Goal: Task Accomplishment & Management: Use online tool/utility

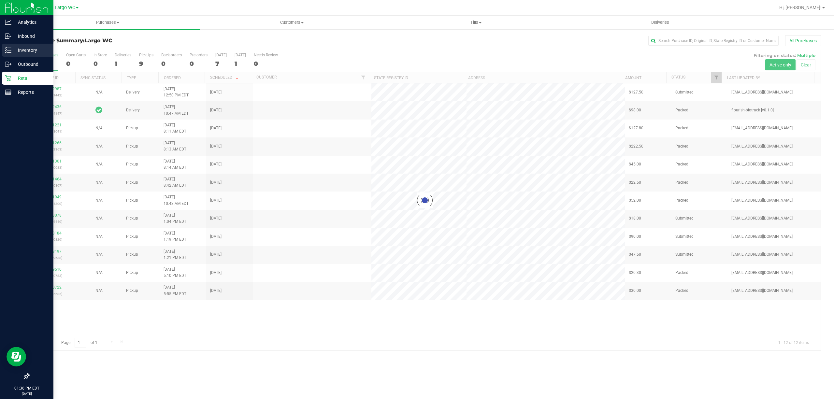
click at [3, 50] on div "Inventory" at bounding box center [27, 50] width 51 height 13
click at [6, 50] on icon at bounding box center [5, 50] width 1 height 1
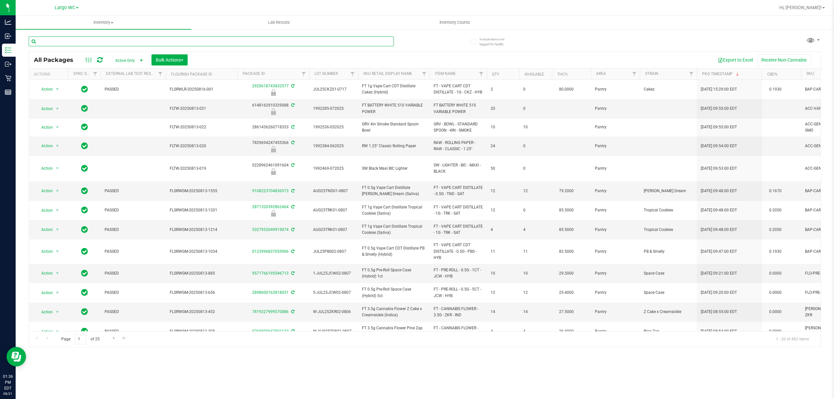
click at [174, 42] on input "text" at bounding box center [211, 41] width 365 height 10
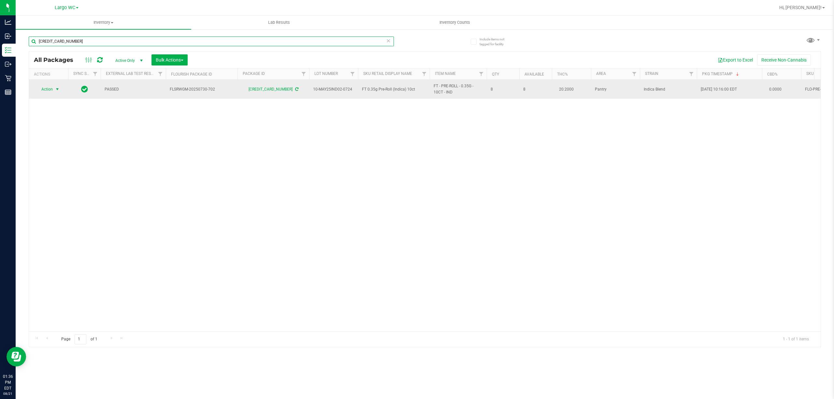
type input "[CREDIT_CARD_NUMBER]"
click at [51, 90] on span "Action" at bounding box center [45, 89] width 18 height 9
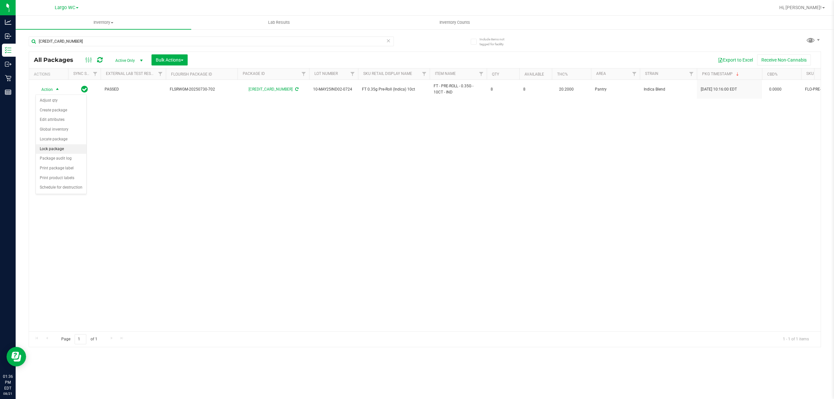
click at [58, 149] on li "Lock package" at bounding box center [61, 149] width 50 height 10
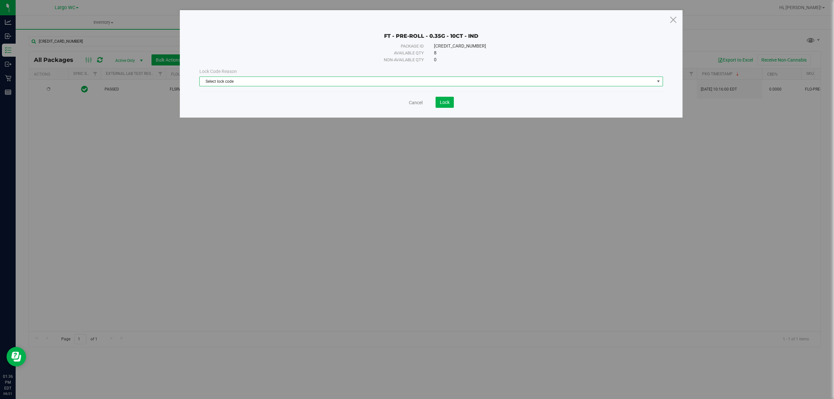
click at [298, 80] on span "Select lock code" at bounding box center [427, 81] width 455 height 9
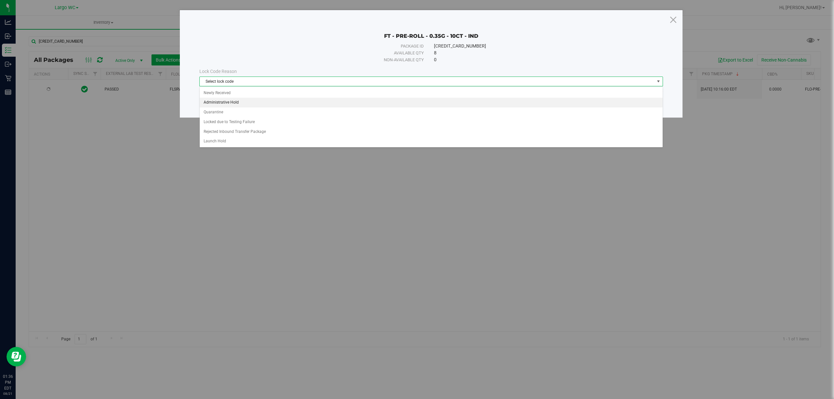
click at [269, 102] on li "Administrative Hold" at bounding box center [431, 103] width 463 height 10
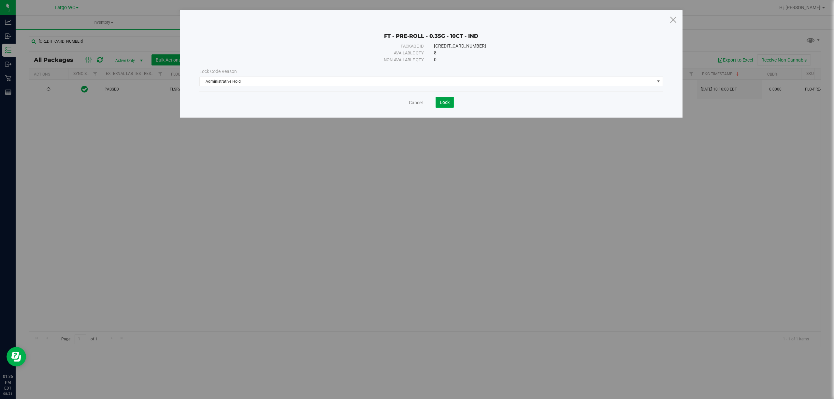
click at [446, 102] on span "Lock" at bounding box center [445, 102] width 10 height 5
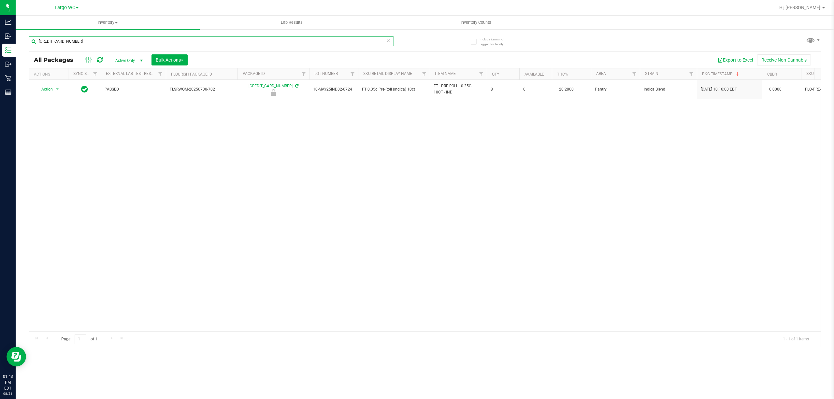
click at [106, 40] on input "[CREDIT_CARD_NUMBER]" at bounding box center [211, 41] width 365 height 10
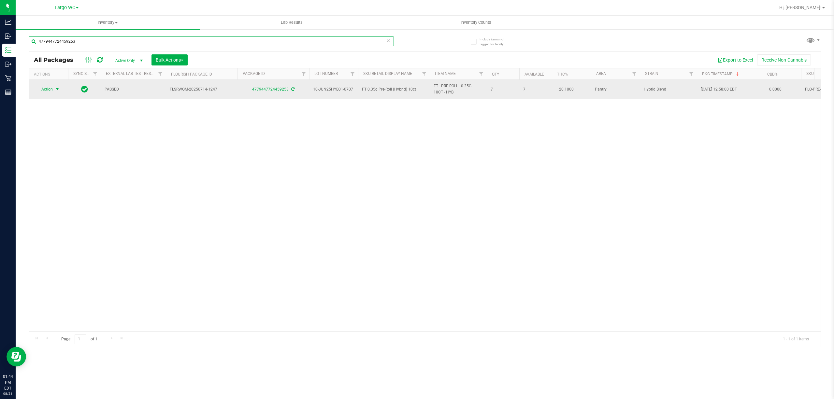
type input "4779447724459253"
click at [56, 89] on span "select" at bounding box center [57, 89] width 5 height 5
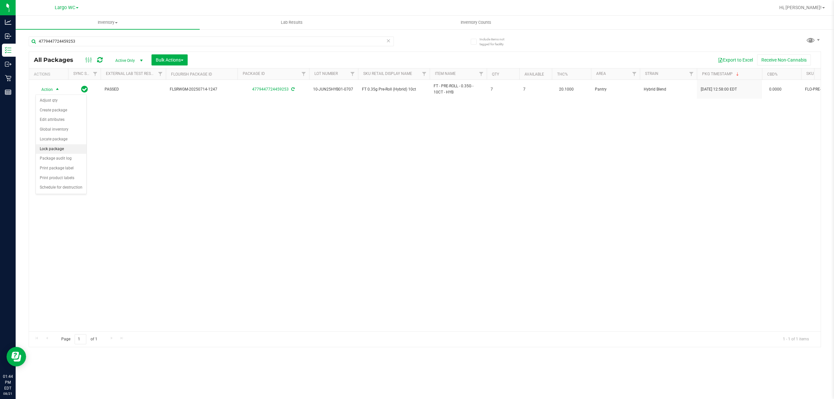
click at [56, 152] on li "Lock package" at bounding box center [61, 149] width 50 height 10
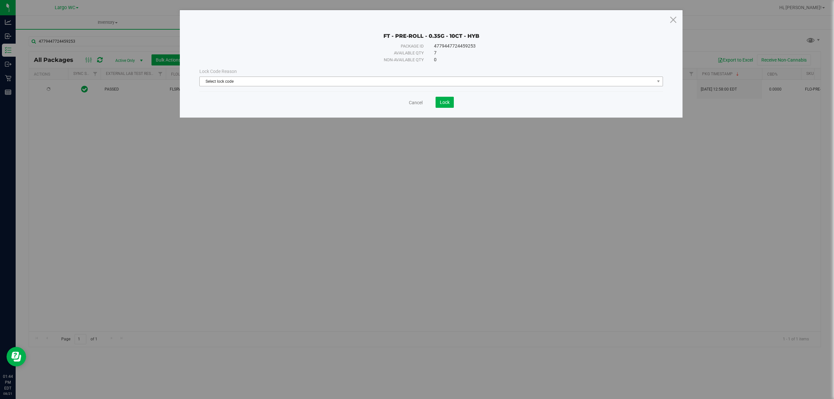
click at [270, 79] on span "Select lock code" at bounding box center [427, 81] width 455 height 9
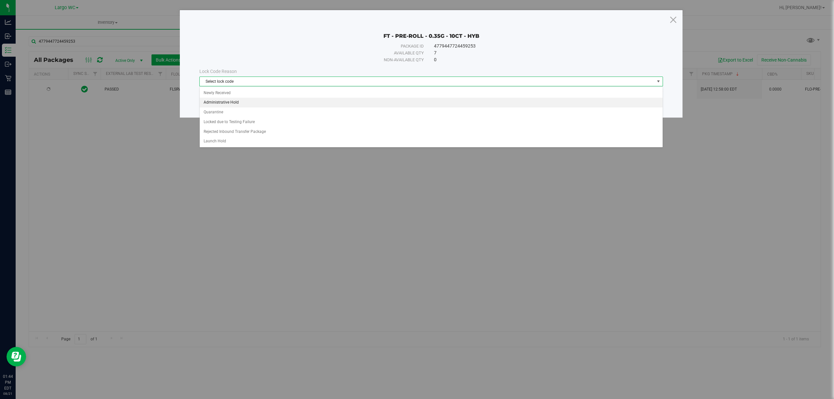
click at [236, 102] on li "Administrative Hold" at bounding box center [431, 103] width 463 height 10
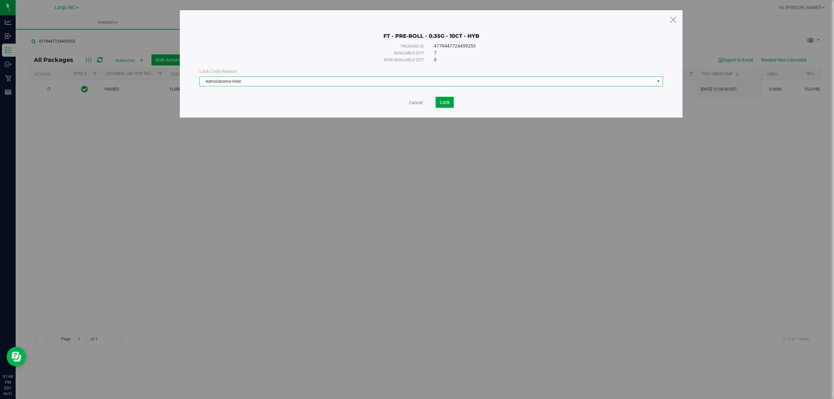
click at [446, 103] on span "Lock" at bounding box center [445, 102] width 10 height 5
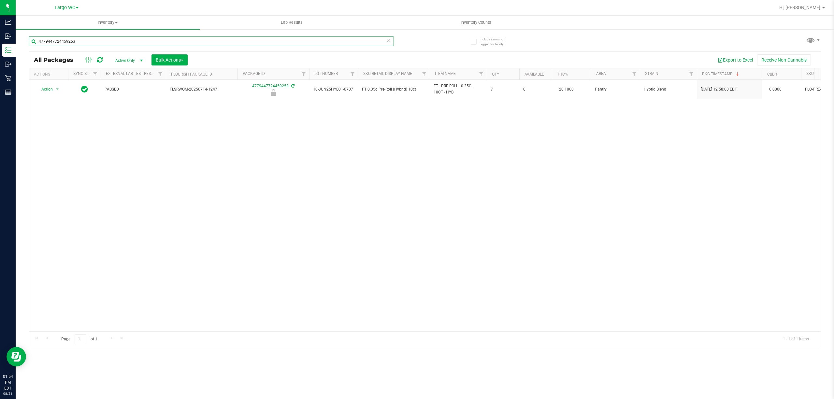
click at [107, 41] on input "4779447724459253" at bounding box center [211, 41] width 365 height 10
type input "8628432764795902"
click at [49, 79] on th "Actions" at bounding box center [48, 73] width 39 height 11
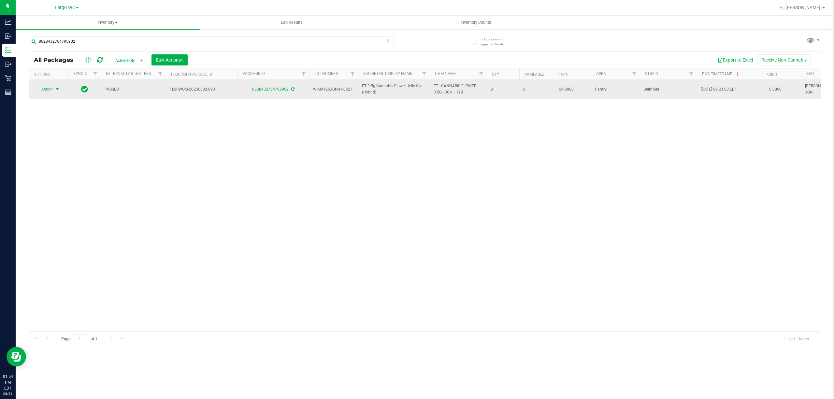
click at [56, 92] on span "select" at bounding box center [57, 89] width 5 height 5
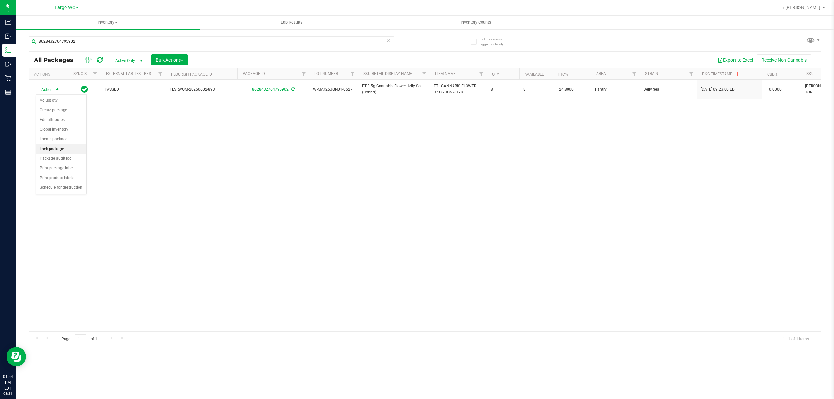
click at [56, 150] on li "Lock package" at bounding box center [61, 149] width 50 height 10
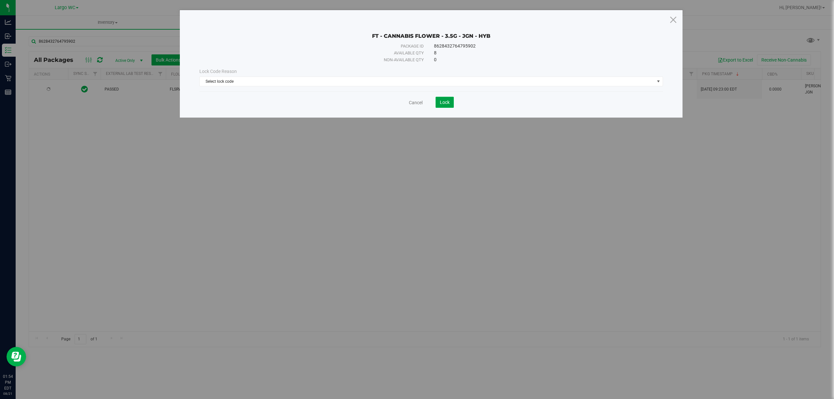
click at [451, 103] on button "Lock" at bounding box center [445, 102] width 18 height 11
click at [411, 79] on span "Select lock code" at bounding box center [427, 81] width 455 height 9
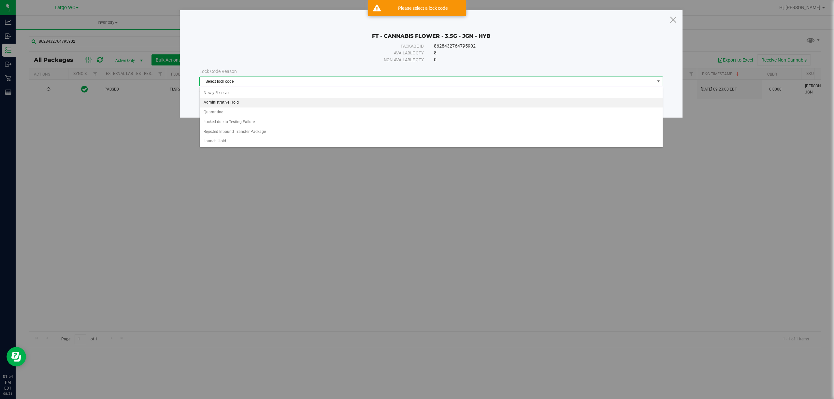
click at [225, 103] on li "Administrative Hold" at bounding box center [431, 103] width 463 height 10
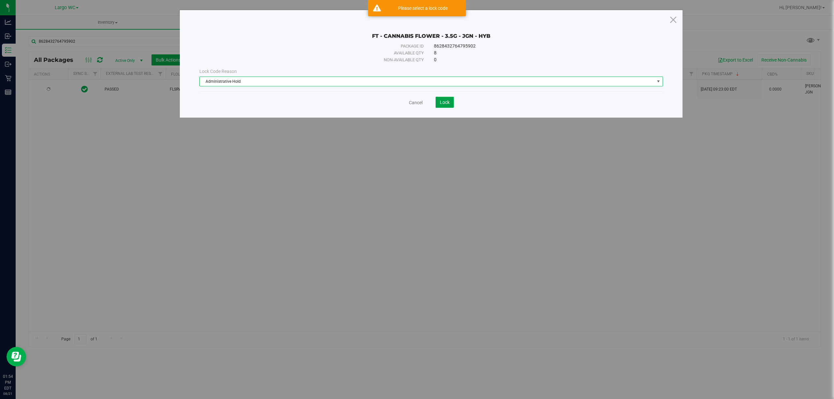
click at [440, 102] on span "Lock" at bounding box center [445, 102] width 10 height 5
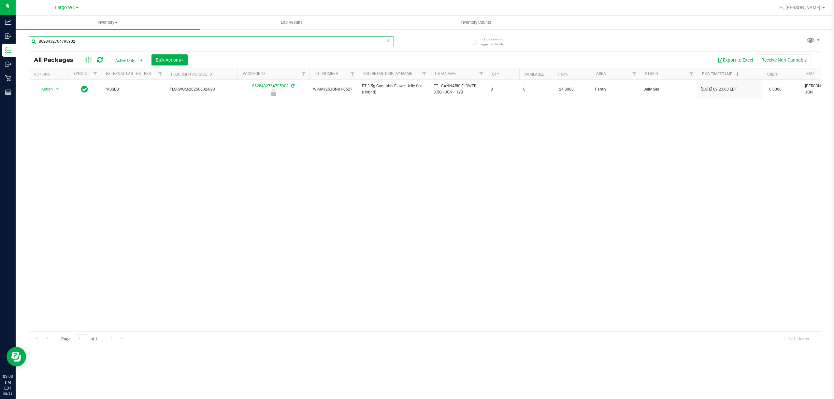
click at [92, 41] on input "8628432764795902" at bounding box center [211, 41] width 365 height 10
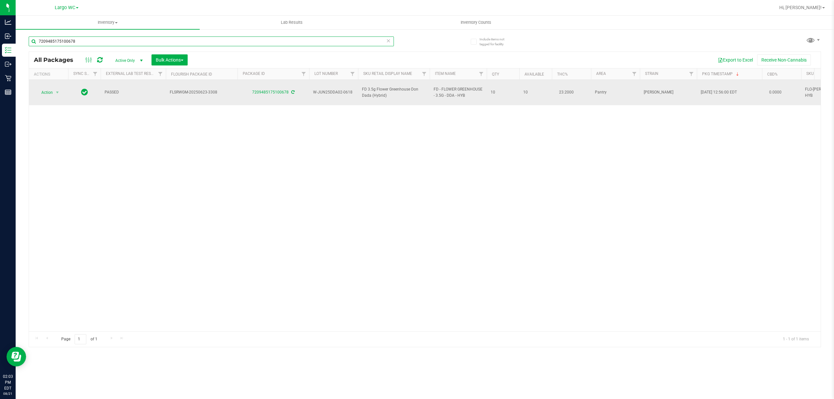
type input "7209485175100678"
click at [46, 89] on span "Action" at bounding box center [45, 92] width 18 height 9
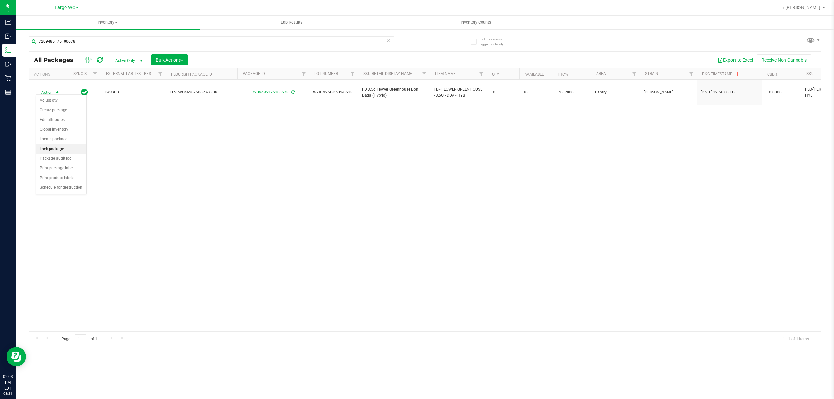
click at [55, 150] on li "Lock package" at bounding box center [61, 149] width 50 height 10
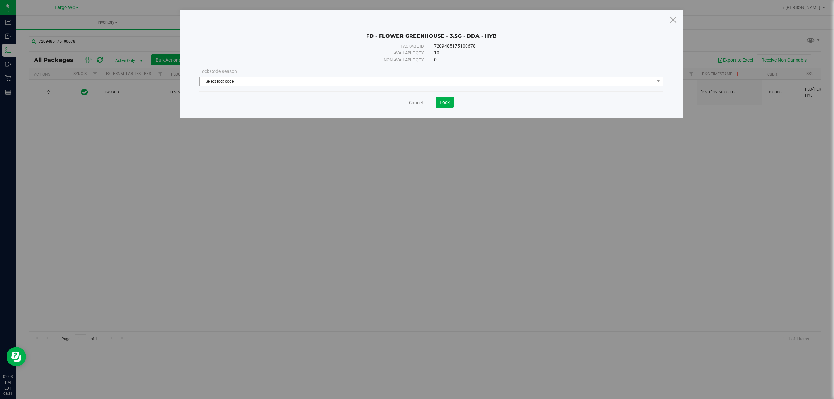
click at [283, 81] on span "Select lock code" at bounding box center [427, 81] width 455 height 9
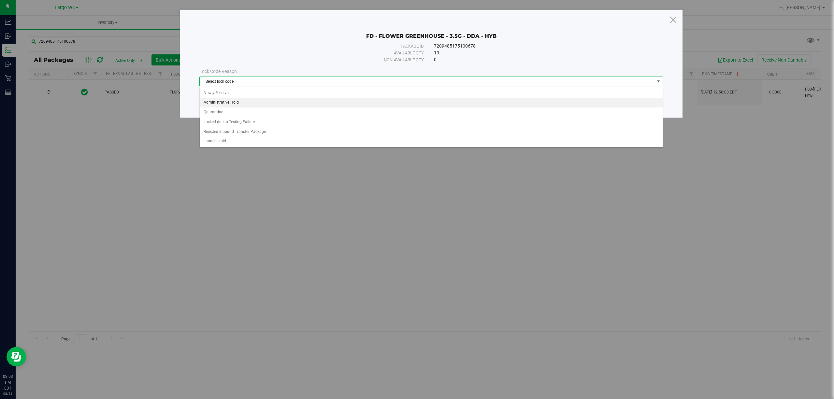
click at [234, 102] on li "Administrative Hold" at bounding box center [431, 103] width 463 height 10
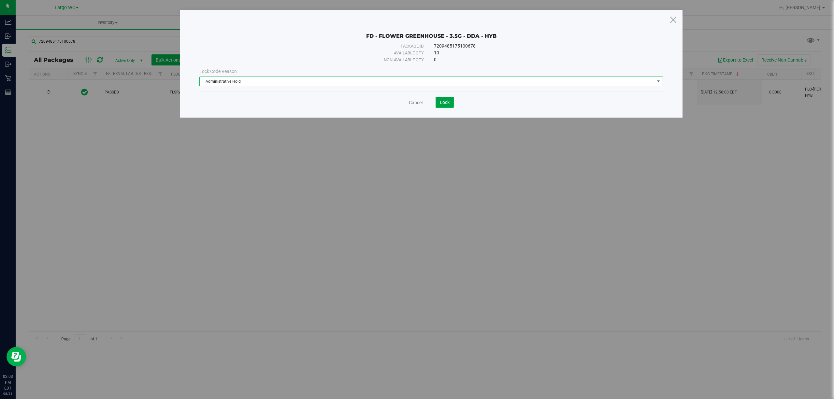
click at [452, 100] on button "Lock" at bounding box center [445, 102] width 18 height 11
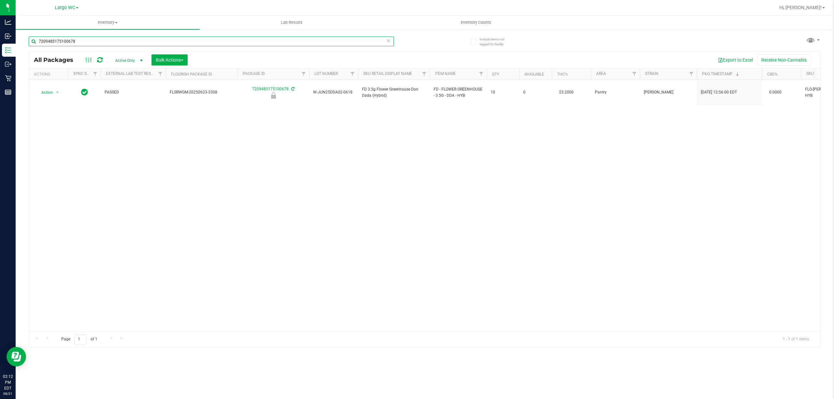
click at [96, 40] on input "7209485175100678" at bounding box center [211, 41] width 365 height 10
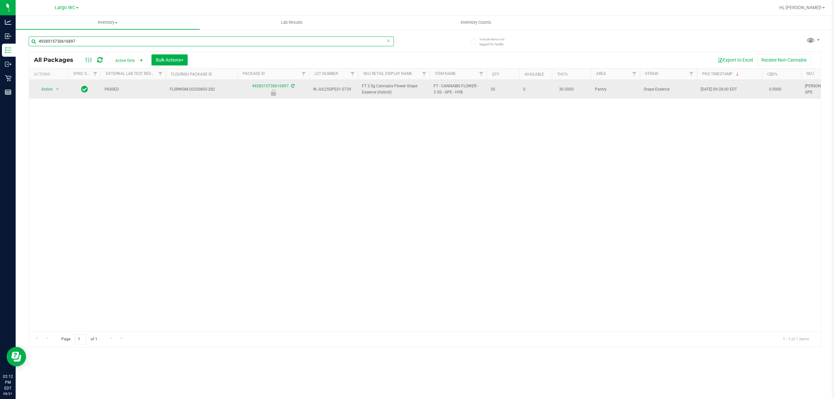
type input "4928515730616897"
click at [46, 87] on span "Action" at bounding box center [45, 89] width 18 height 9
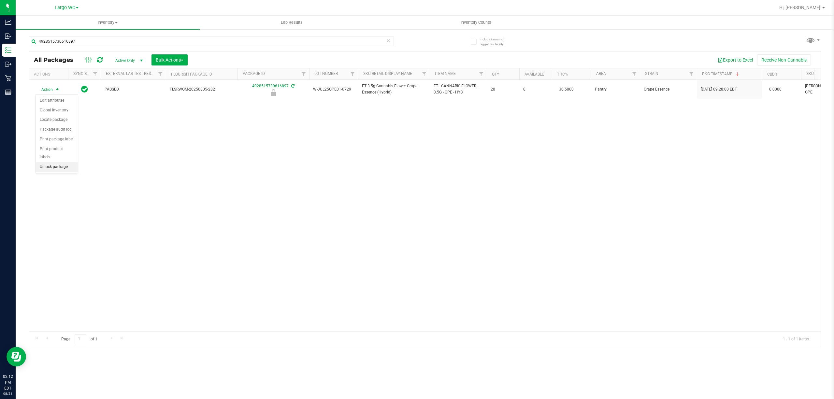
click at [58, 168] on li "Unlock package" at bounding box center [57, 167] width 42 height 10
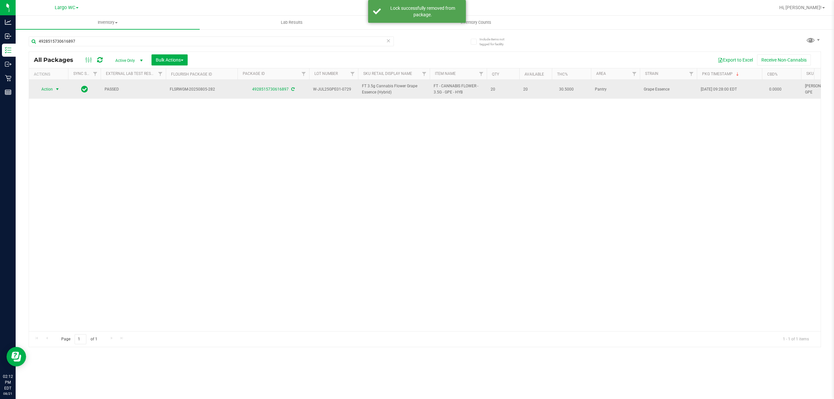
click at [55, 89] on span "select" at bounding box center [57, 89] width 5 height 5
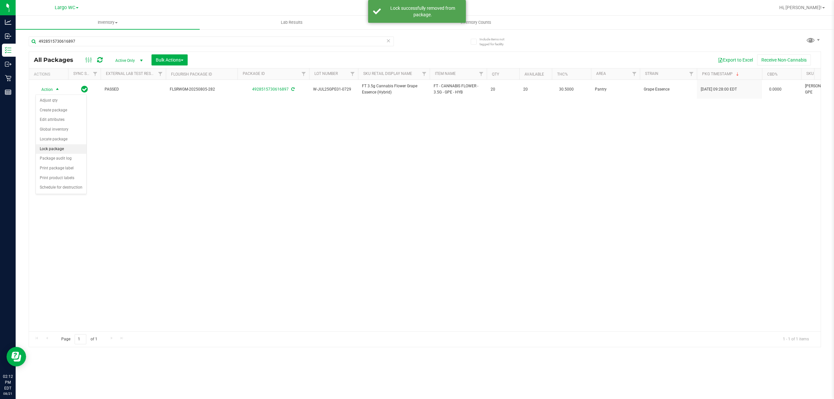
click at [56, 150] on li "Lock package" at bounding box center [61, 149] width 50 height 10
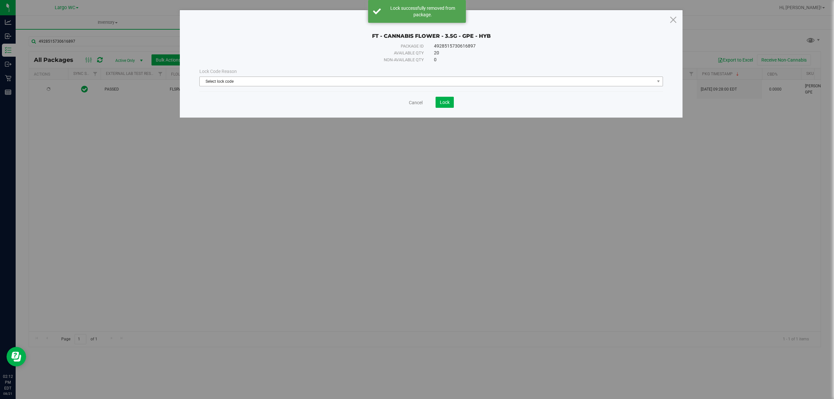
click at [240, 82] on span "Select lock code" at bounding box center [427, 81] width 455 height 9
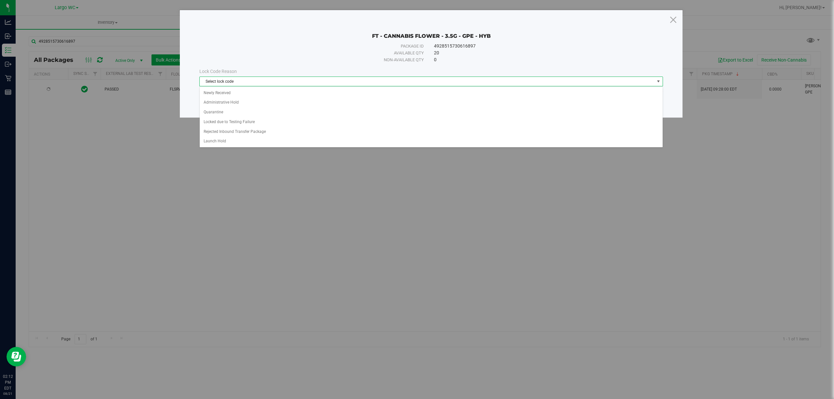
click at [224, 148] on div "Select lock code Newly Received Administrative Hold Quarantine Locked due to Te…" at bounding box center [430, 117] width 463 height 61
click at [226, 141] on li "Launch Hold" at bounding box center [431, 141] width 463 height 10
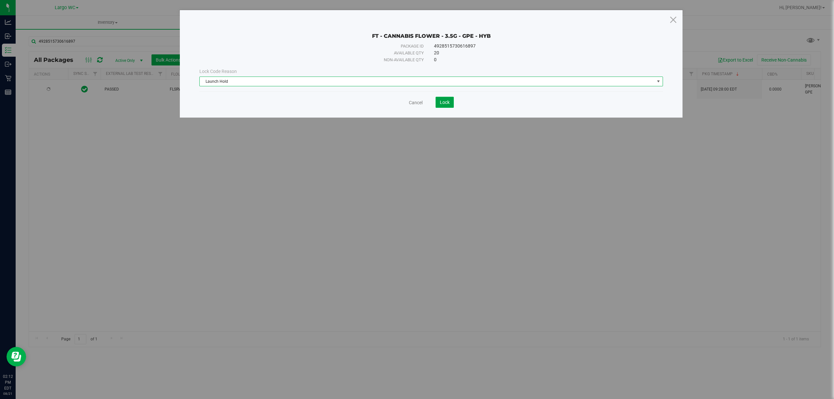
click at [447, 105] on span "Lock" at bounding box center [445, 102] width 10 height 5
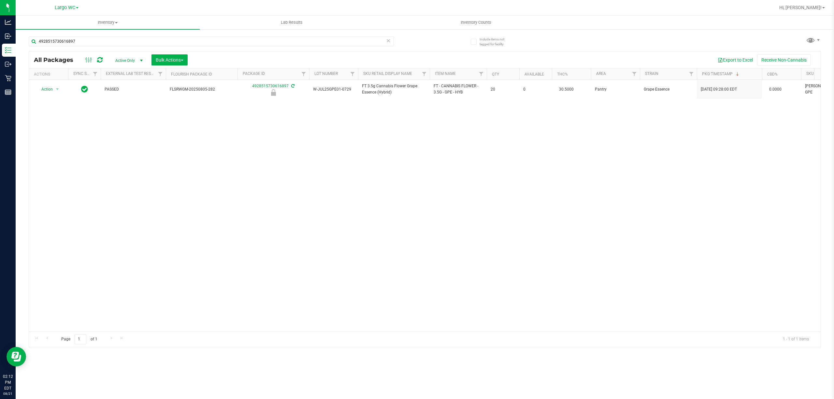
click at [250, 54] on div "All Packages Active Only Active Only Lab Samples Locked All External Internal B…" at bounding box center [425, 60] width 792 height 16
click at [278, 41] on input "4928515730616897" at bounding box center [211, 41] width 365 height 10
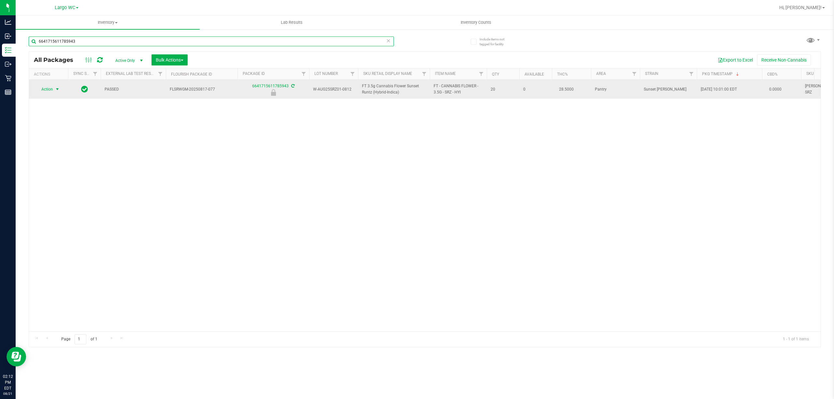
type input "6641715611785943"
click at [57, 89] on span "select" at bounding box center [57, 89] width 5 height 5
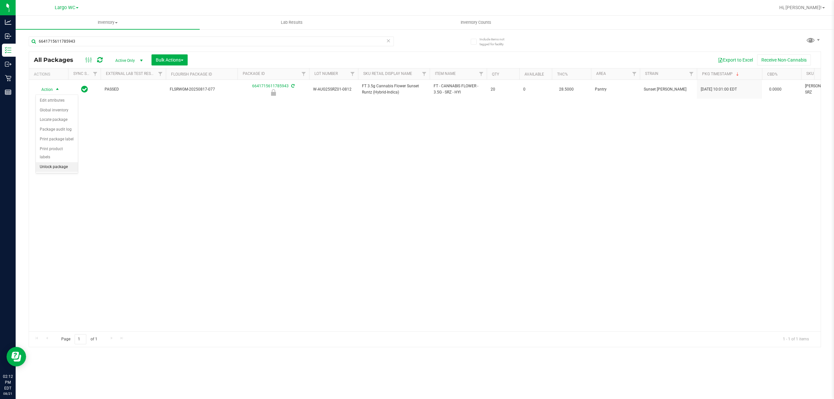
click at [59, 168] on li "Unlock package" at bounding box center [57, 167] width 42 height 10
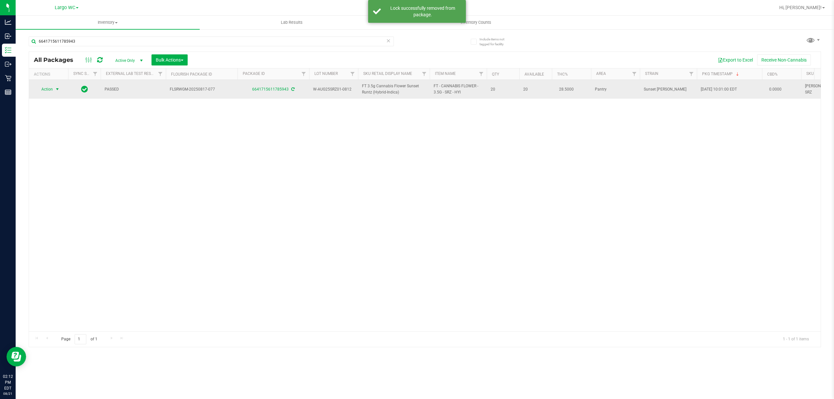
click at [56, 89] on span "select" at bounding box center [57, 89] width 5 height 5
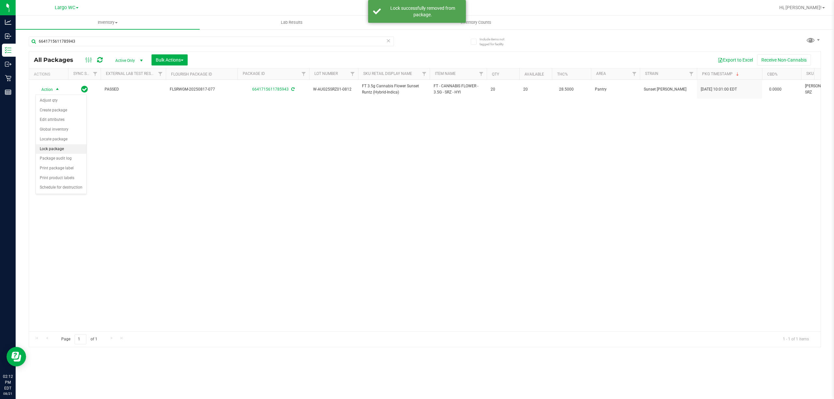
click at [62, 147] on li "Lock package" at bounding box center [61, 149] width 50 height 10
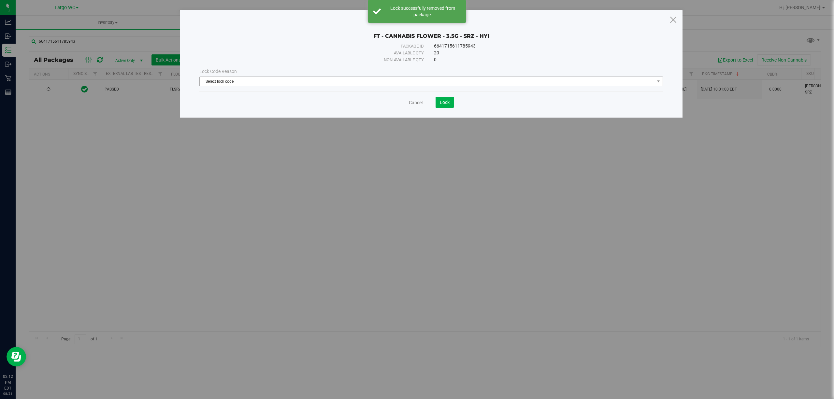
click at [256, 79] on span "Select lock code" at bounding box center [427, 81] width 455 height 9
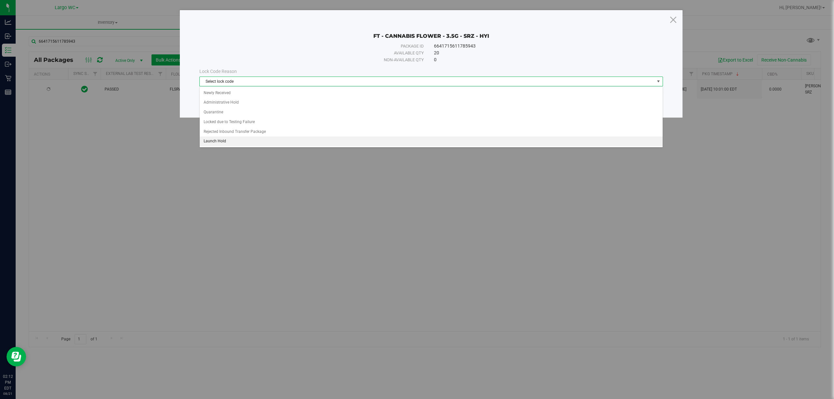
click at [227, 145] on li "Launch Hold" at bounding box center [431, 141] width 463 height 10
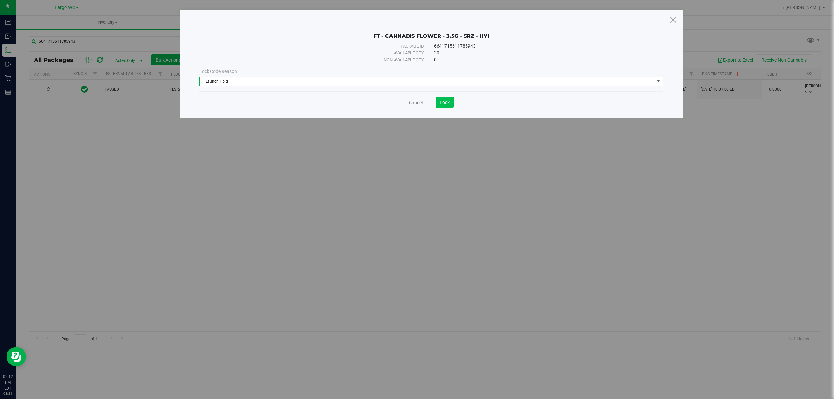
click at [440, 107] on button "Lock" at bounding box center [445, 102] width 18 height 11
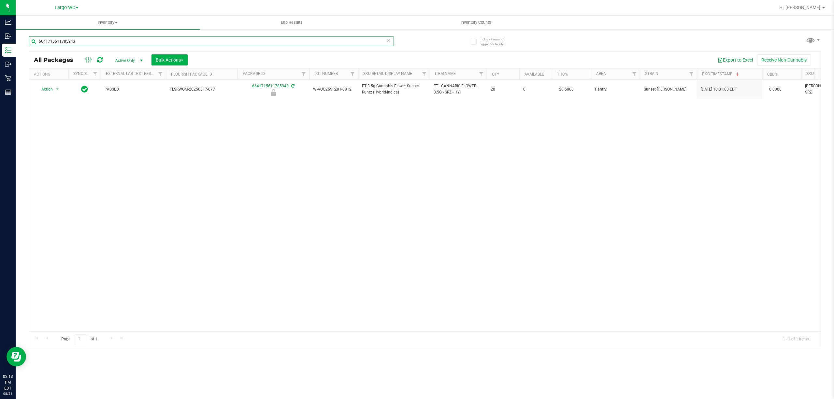
click at [101, 40] on input "6641715611785943" at bounding box center [211, 41] width 365 height 10
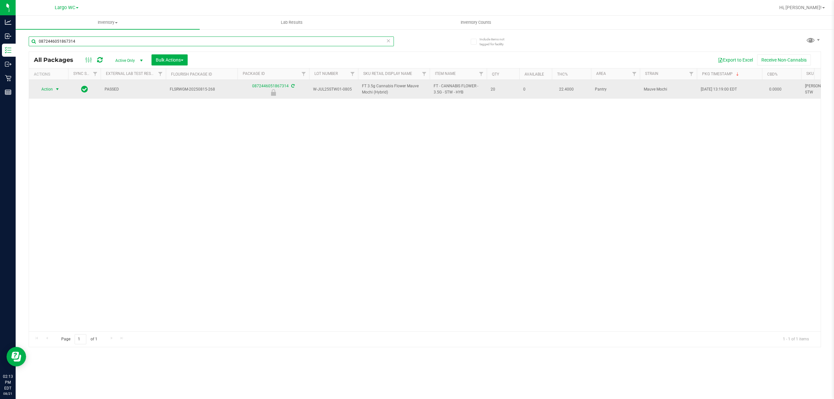
type input "0872446051867314"
click at [56, 89] on span "select" at bounding box center [57, 89] width 5 height 5
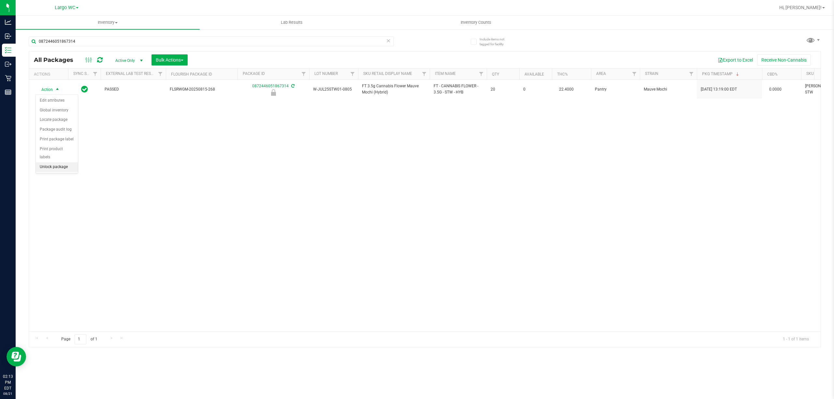
click at [60, 166] on li "Unlock package" at bounding box center [57, 167] width 42 height 10
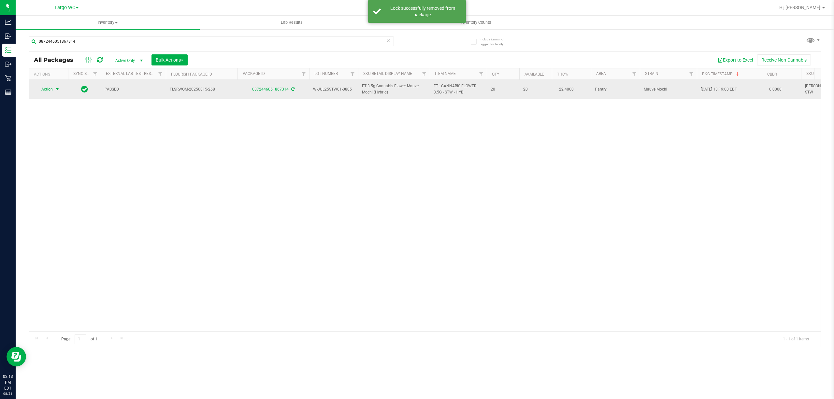
click at [56, 89] on span "select" at bounding box center [57, 89] width 5 height 5
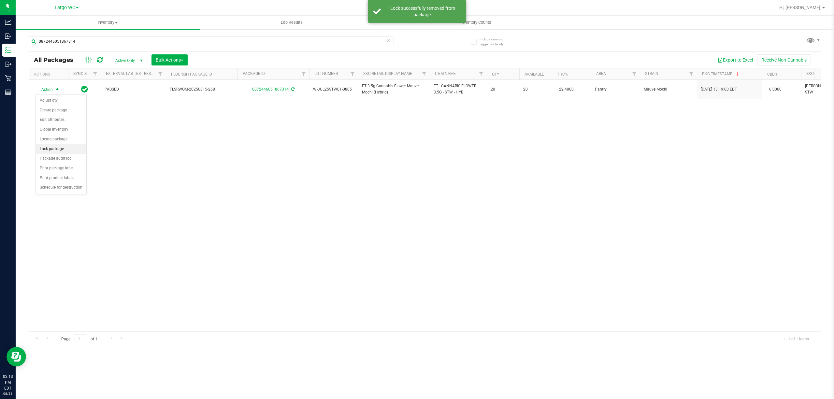
click at [62, 147] on li "Lock package" at bounding box center [61, 149] width 50 height 10
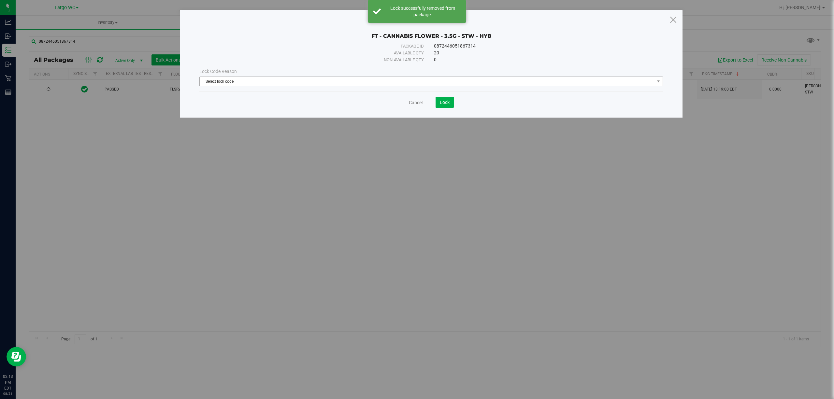
click at [240, 82] on span "Select lock code" at bounding box center [427, 81] width 455 height 9
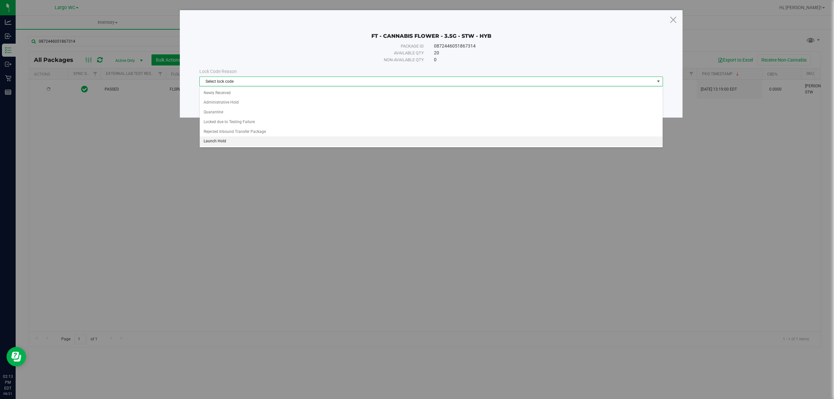
click at [230, 144] on li "Launch Hold" at bounding box center [431, 141] width 463 height 10
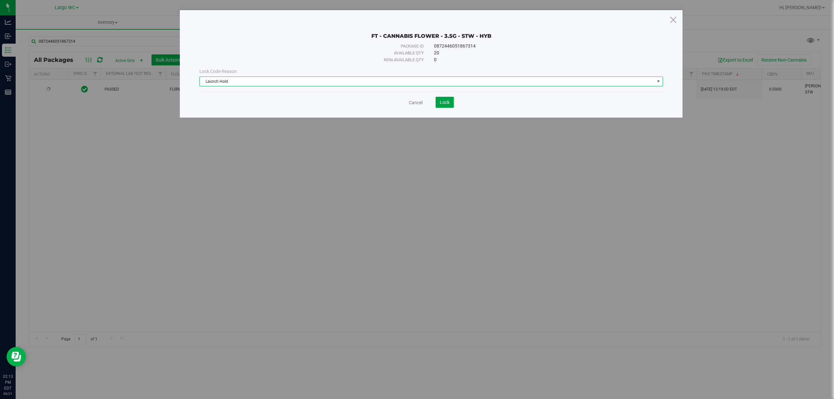
click at [449, 103] on span "Lock" at bounding box center [445, 102] width 10 height 5
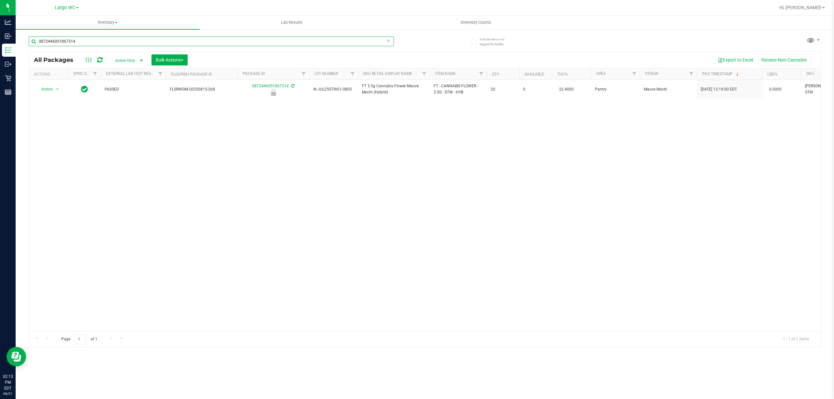
click at [109, 40] on input "0872446051867314" at bounding box center [211, 41] width 365 height 10
type input "3930015437954352"
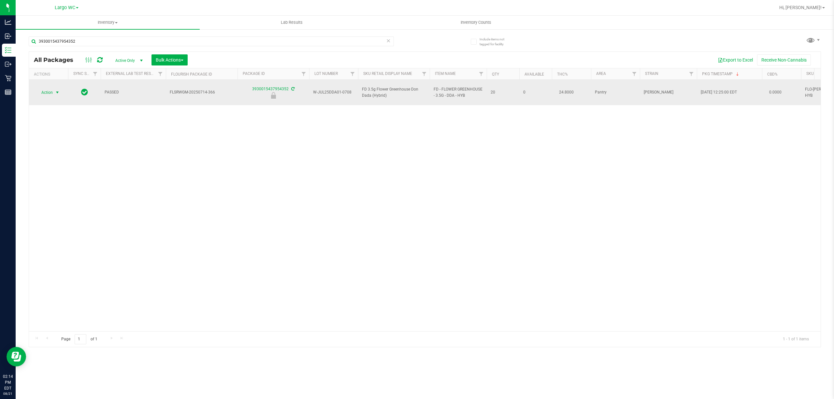
click at [42, 89] on span "Action" at bounding box center [45, 92] width 18 height 9
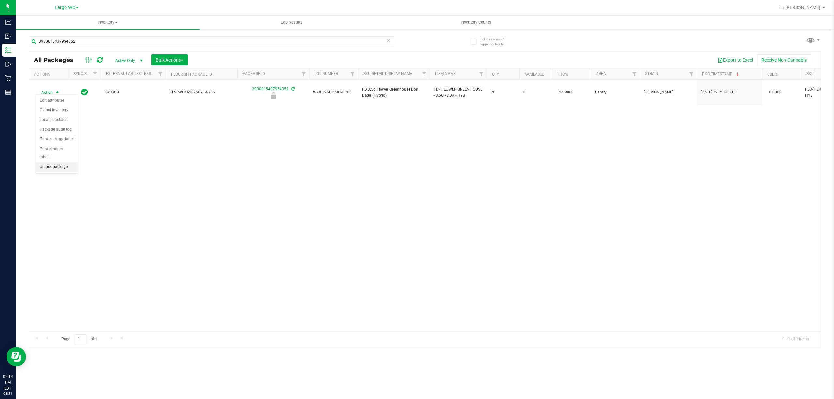
click at [51, 171] on li "Unlock package" at bounding box center [57, 167] width 42 height 10
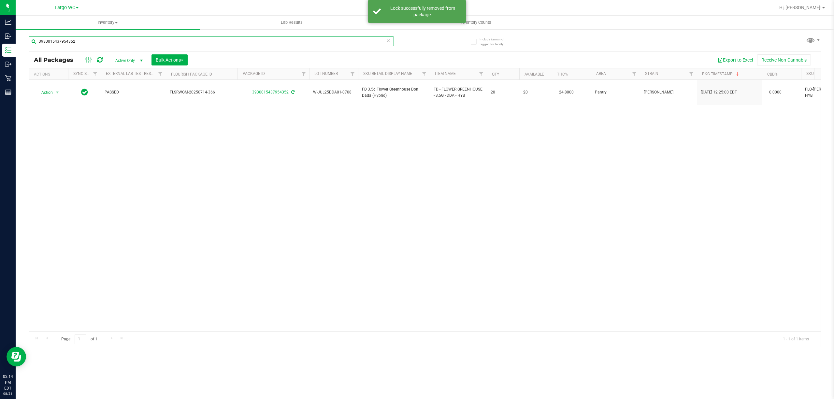
click at [84, 42] on input "3930015437954352" at bounding box center [211, 41] width 365 height 10
type input "0748460902479281"
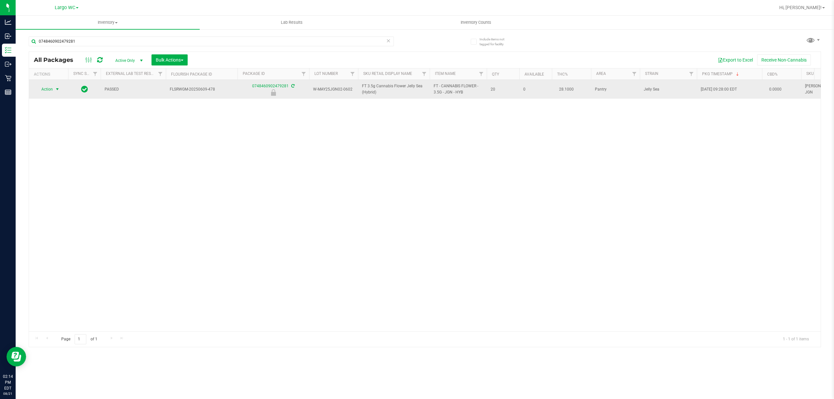
click at [57, 89] on span "select" at bounding box center [57, 89] width 5 height 5
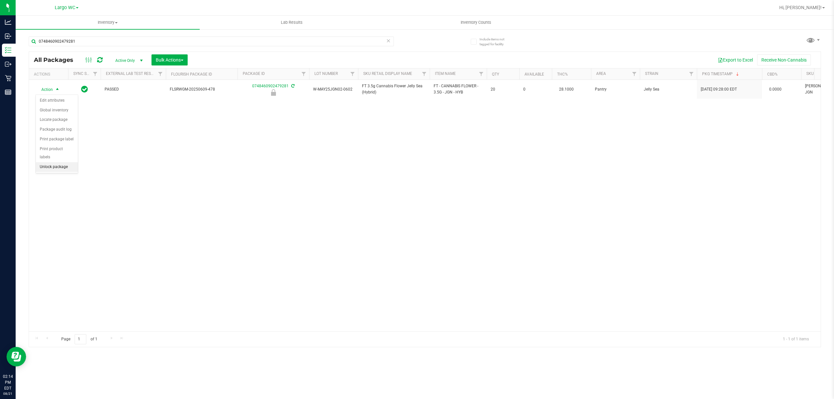
click at [61, 170] on li "Unlock package" at bounding box center [57, 167] width 42 height 10
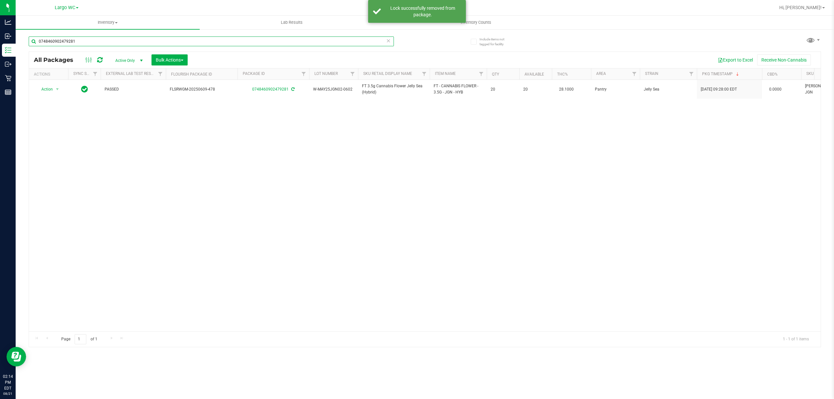
drag, startPoint x: 80, startPoint y: 39, endPoint x: 28, endPoint y: 36, distance: 51.9
click at [28, 36] on div "Include items not tagged for facility 0748460902479281 All Packages Active Only…" at bounding box center [425, 128] width 818 height 199
type input "0480795606430635"
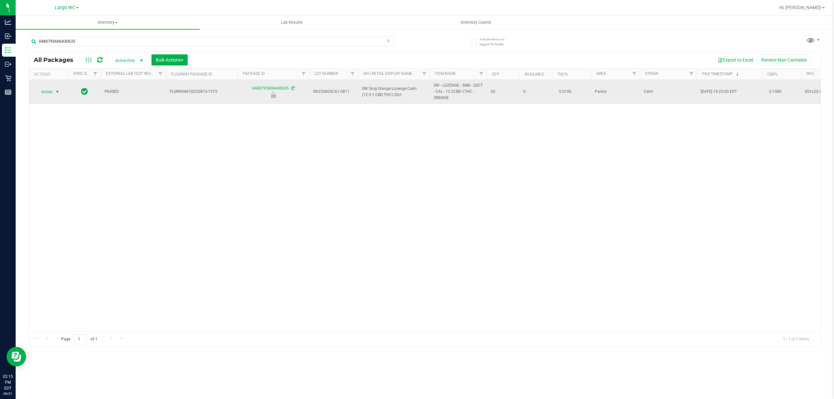
click at [58, 90] on span "select" at bounding box center [57, 91] width 5 height 5
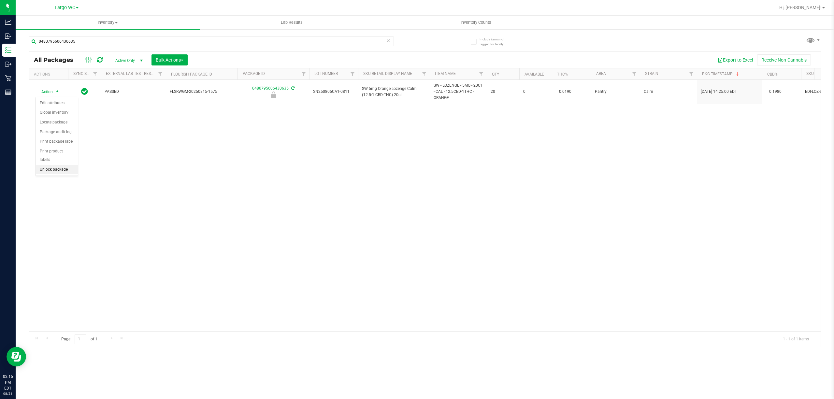
click at [64, 171] on li "Unlock package" at bounding box center [57, 170] width 42 height 10
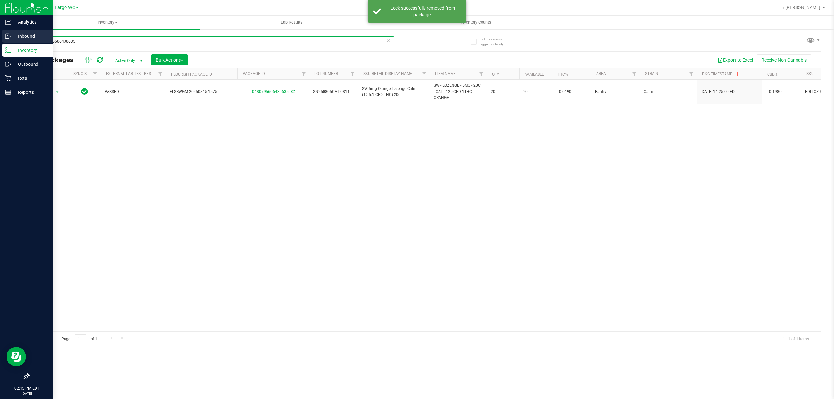
drag, startPoint x: 90, startPoint y: 38, endPoint x: 0, endPoint y: 39, distance: 90.2
click at [0, 39] on div "Analytics Inbound Inventory Outbound Retail Reports 02:15 PM EDT [DATE] 08/21 L…" at bounding box center [417, 199] width 834 height 399
type input "[CREDIT_CARD_NUMBER]"
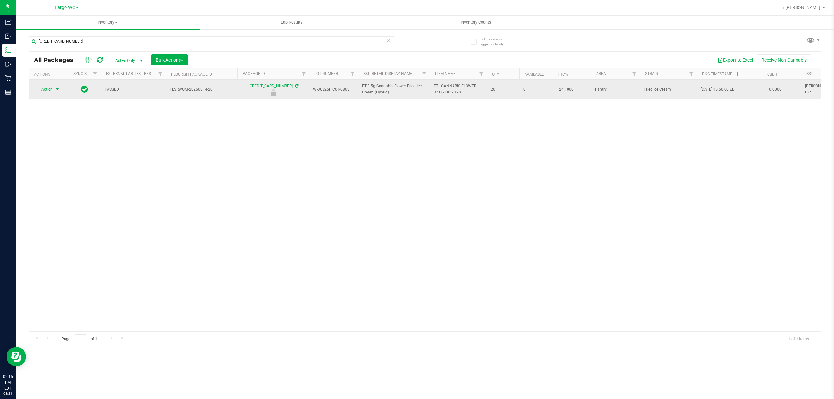
click at [50, 89] on span "Action" at bounding box center [45, 89] width 18 height 9
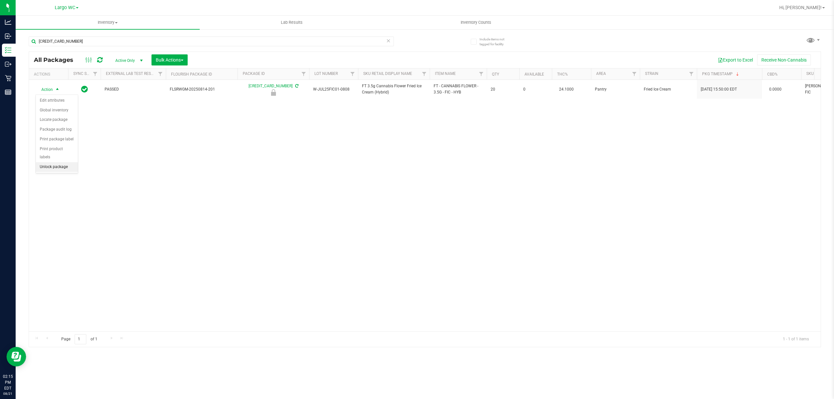
click at [47, 167] on li "Unlock package" at bounding box center [57, 167] width 42 height 10
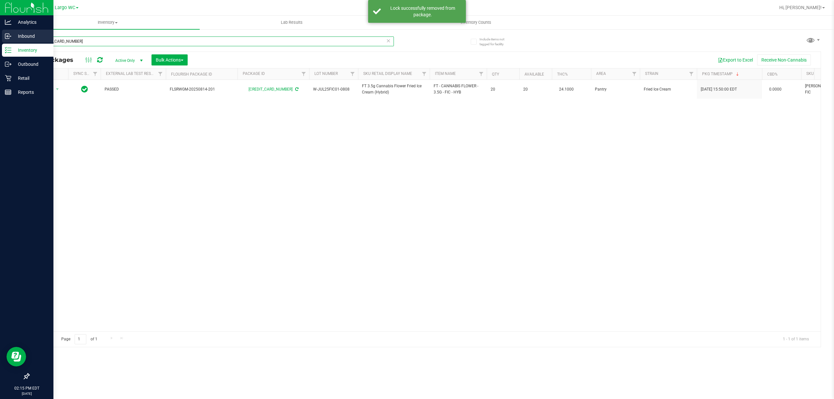
drag, startPoint x: 101, startPoint y: 39, endPoint x: 9, endPoint y: 38, distance: 91.2
click at [9, 38] on div "Analytics Inbound Inventory Outbound Retail Reports 02:15 PM EDT [DATE] 08/21 L…" at bounding box center [417, 199] width 834 height 399
type input "4736700116613602"
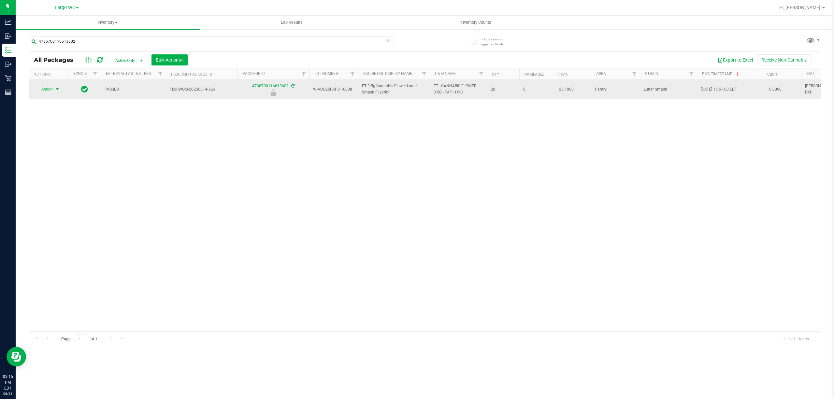
click at [60, 90] on span "select" at bounding box center [57, 89] width 5 height 5
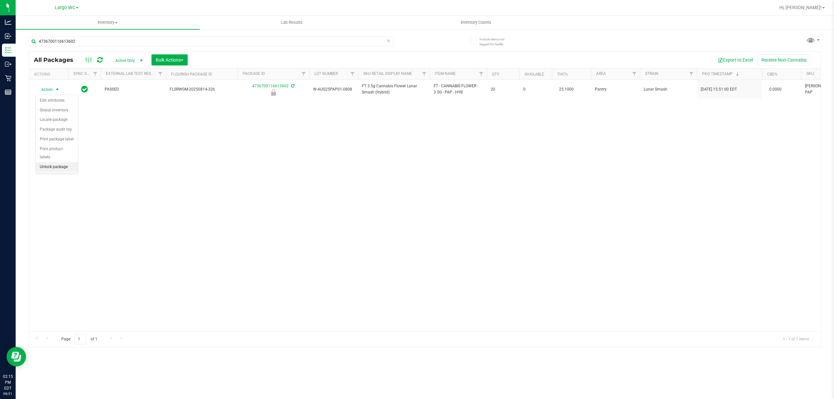
click at [62, 171] on li "Unlock package" at bounding box center [57, 167] width 42 height 10
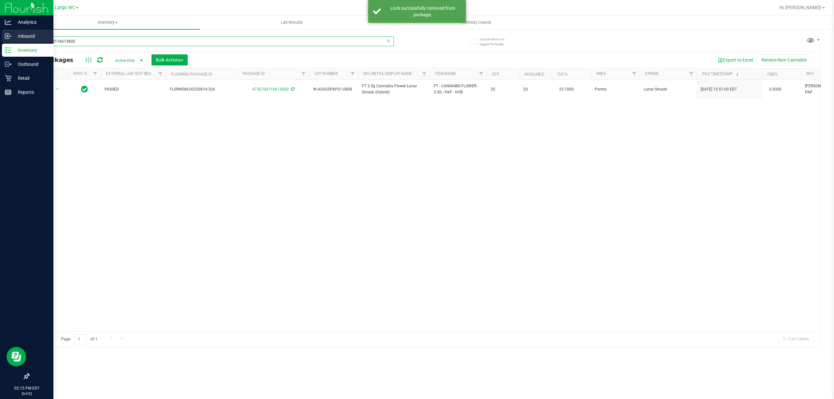
drag, startPoint x: 99, startPoint y: 36, endPoint x: 0, endPoint y: 40, distance: 99.1
click at [0, 40] on div "Analytics Inbound Inventory Outbound Retail Reports 02:15 PM EDT [DATE] 08/21 L…" at bounding box center [417, 199] width 834 height 399
type input "7958139887739064"
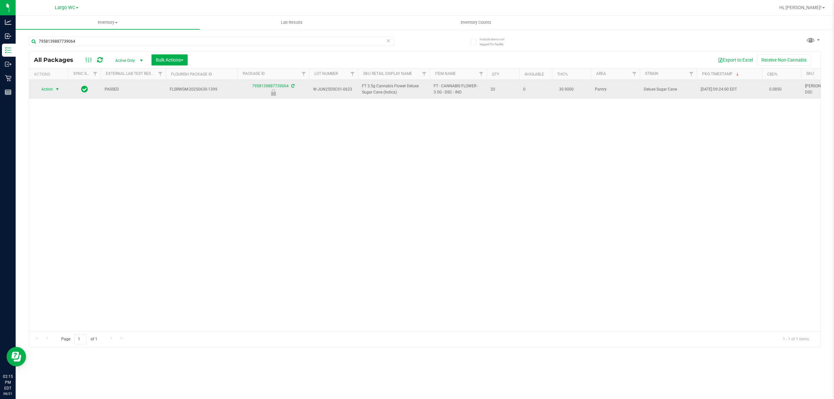
click at [49, 91] on span "Action" at bounding box center [45, 89] width 18 height 9
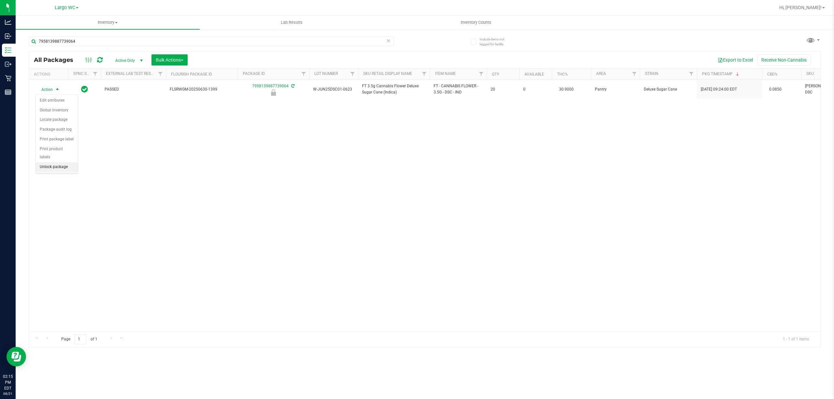
click at [59, 169] on li "Unlock package" at bounding box center [57, 167] width 42 height 10
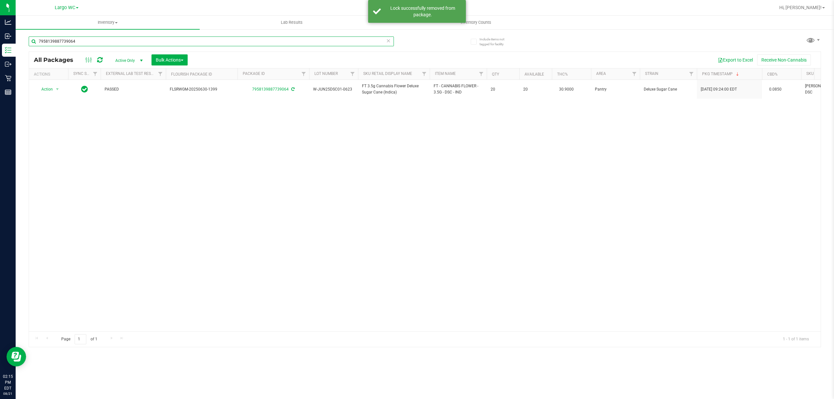
drag, startPoint x: 82, startPoint y: 40, endPoint x: 26, endPoint y: 39, distance: 55.7
click at [26, 39] on div "Include items not tagged for facility 7958139887739064 All Packages Active Only…" at bounding box center [425, 128] width 818 height 199
type input "6611634231010258"
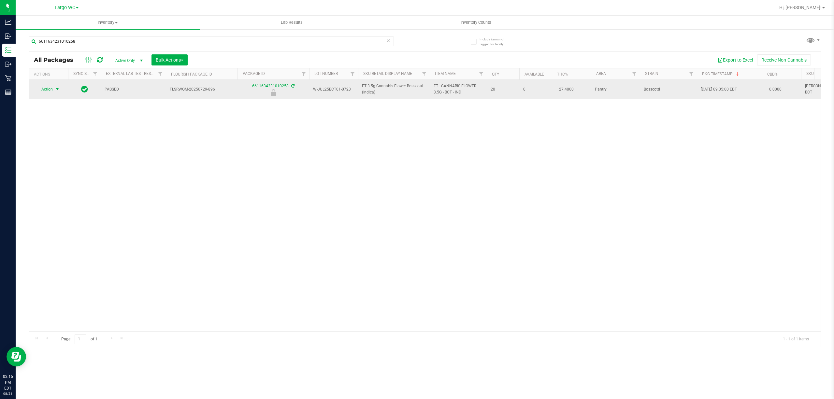
click at [54, 89] on span "select" at bounding box center [57, 89] width 8 height 9
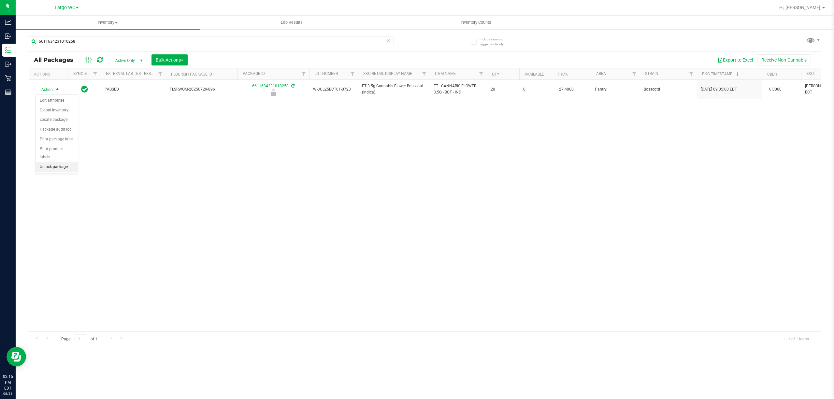
click at [50, 167] on li "Unlock package" at bounding box center [57, 167] width 42 height 10
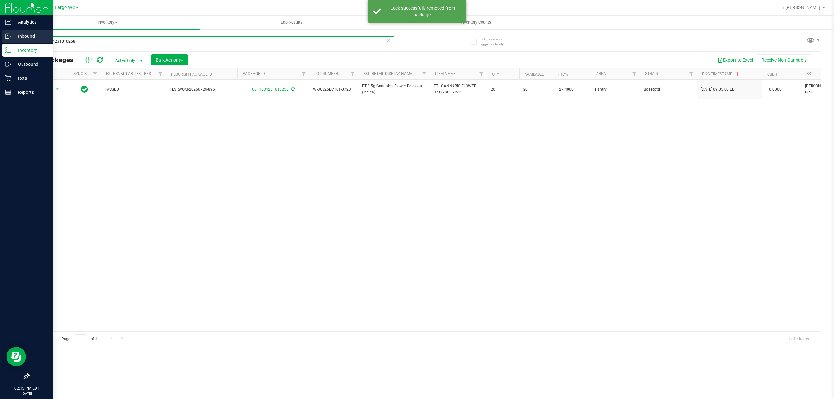
drag, startPoint x: 85, startPoint y: 41, endPoint x: 13, endPoint y: 42, distance: 71.7
click at [13, 42] on div "Analytics Inbound Inventory Outbound Retail Reports 02:15 PM EDT [DATE] 08/21 L…" at bounding box center [417, 199] width 834 height 399
type input "6208405783189484"
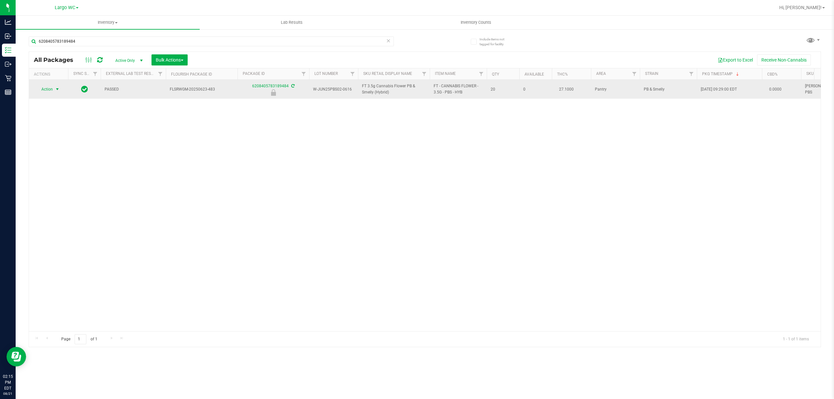
click at [51, 91] on span "Action" at bounding box center [45, 89] width 18 height 9
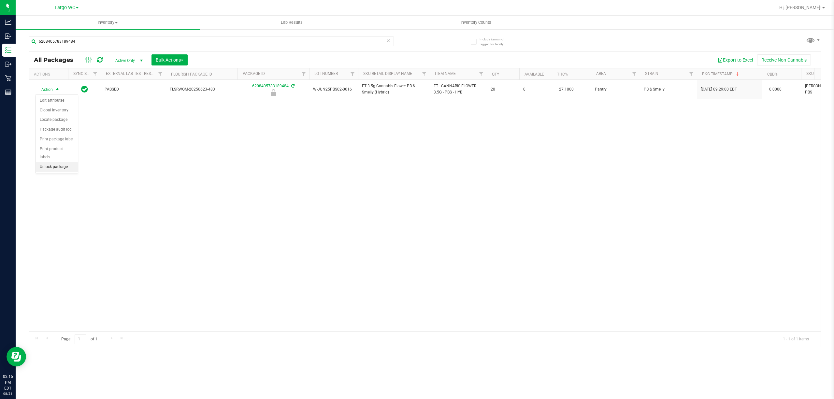
click at [62, 171] on li "Unlock package" at bounding box center [57, 167] width 42 height 10
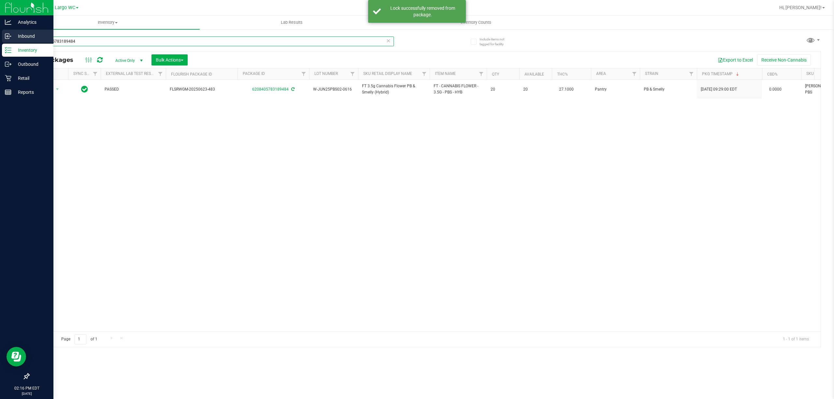
drag, startPoint x: 81, startPoint y: 41, endPoint x: 0, endPoint y: 39, distance: 80.8
click at [0, 39] on div "Analytics Inbound Inventory Outbound Retail Reports 02:16 PM EDT [DATE] 08/21 L…" at bounding box center [417, 199] width 834 height 399
type input "4537289324792273"
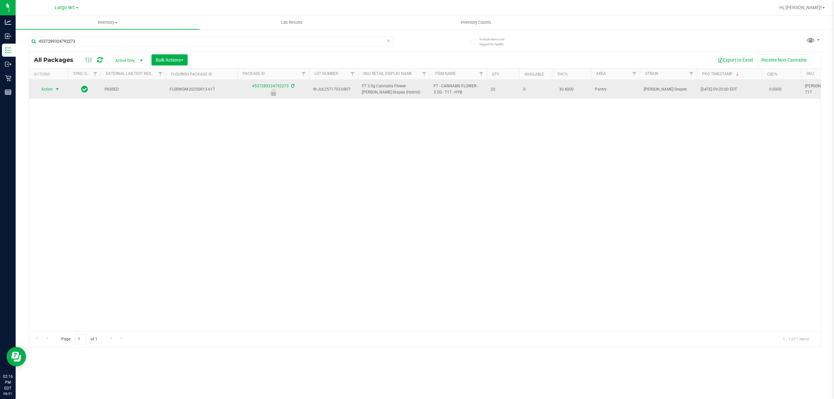
click at [57, 88] on span "select" at bounding box center [57, 89] width 5 height 5
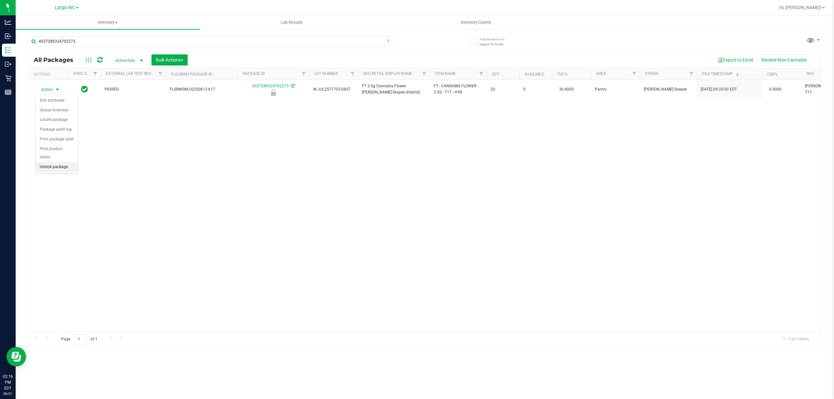
click at [65, 169] on li "Unlock package" at bounding box center [57, 167] width 42 height 10
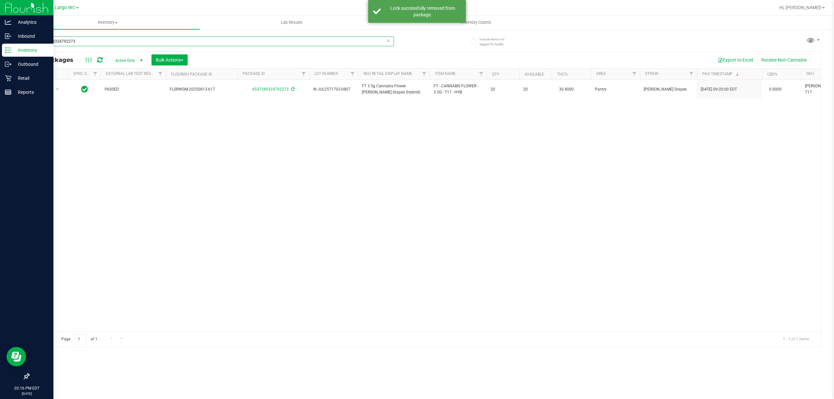
drag, startPoint x: 85, startPoint y: 42, endPoint x: 0, endPoint y: 50, distance: 85.1
click at [0, 50] on div "Analytics Inbound Inventory Outbound Retail Reports 02:16 PM EDT [DATE] 08/21 L…" at bounding box center [417, 199] width 834 height 399
type input "0204407318672850"
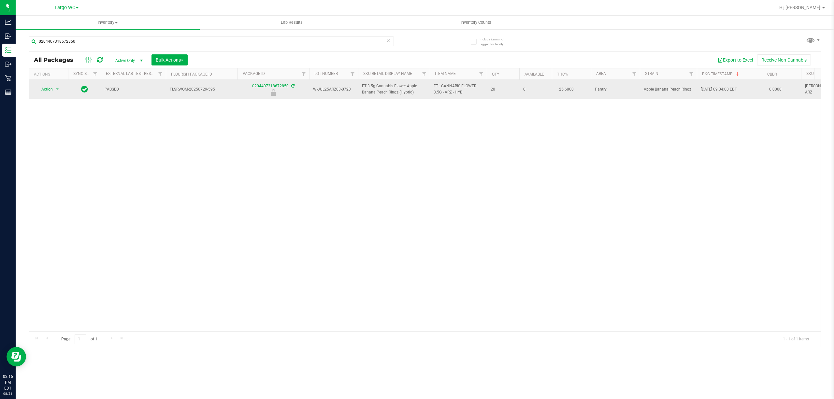
click at [60, 97] on td "Action Action Edit attributes Global inventory Locate package Package audit log…" at bounding box center [48, 89] width 39 height 19
click at [55, 89] on span "select" at bounding box center [57, 89] width 5 height 5
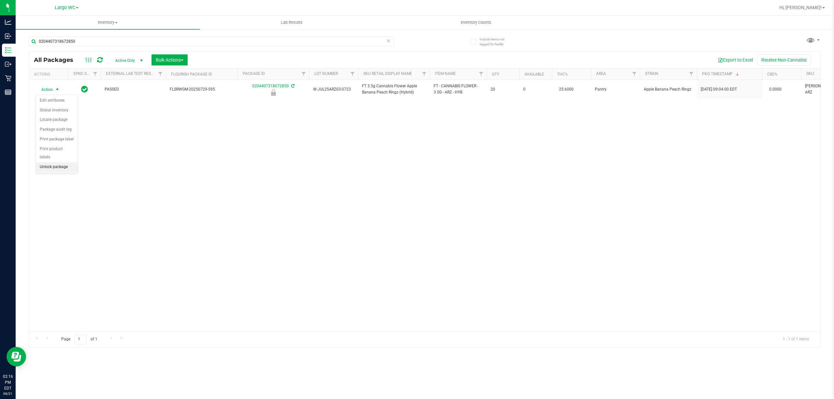
click at [56, 166] on li "Unlock package" at bounding box center [57, 167] width 42 height 10
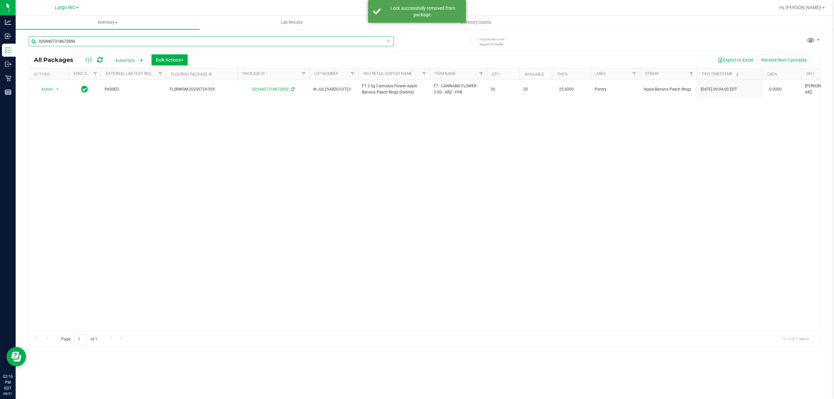
drag, startPoint x: 54, startPoint y: 42, endPoint x: 34, endPoint y: 46, distance: 20.3
click at [34, 46] on input "0204407318672850" at bounding box center [211, 41] width 365 height 10
type input "6627954470688620"
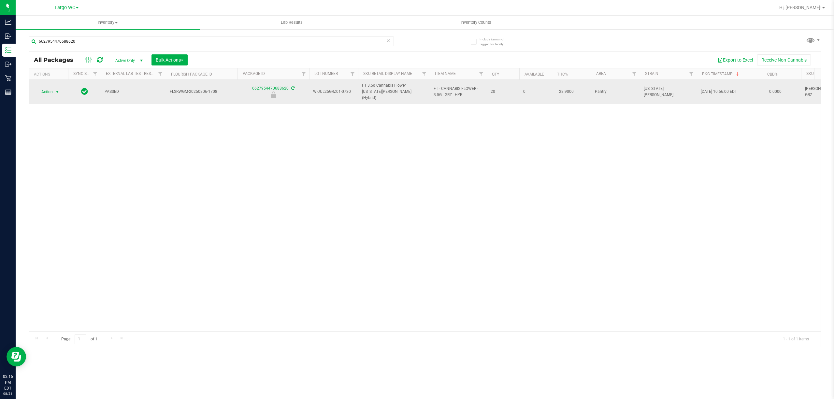
click at [59, 92] on span "select" at bounding box center [57, 91] width 5 height 5
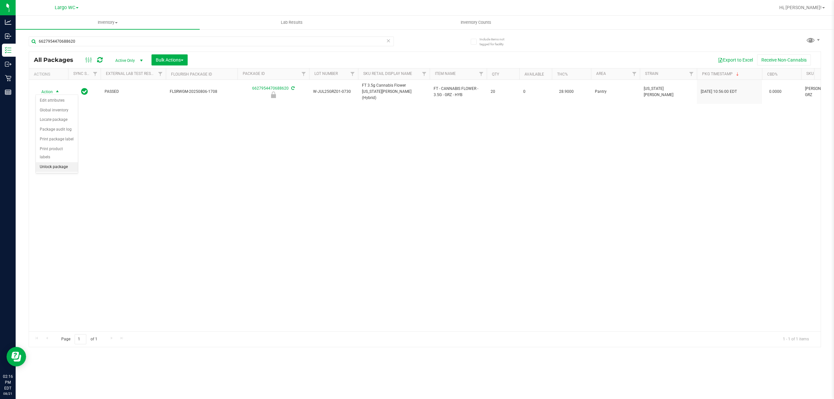
click at [59, 165] on li "Unlock package" at bounding box center [57, 167] width 42 height 10
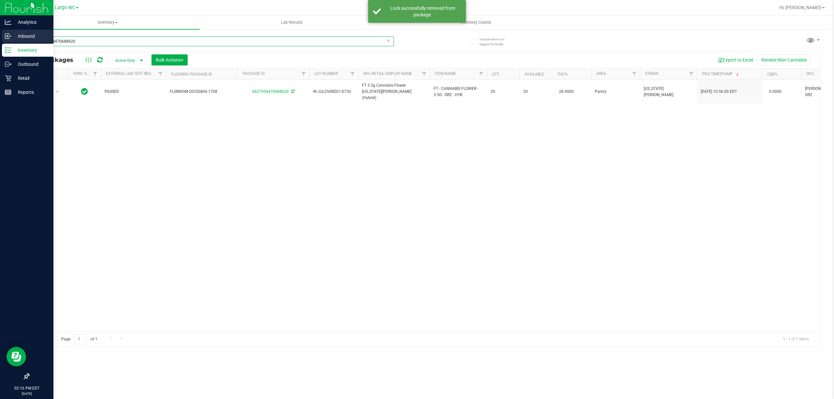
drag, startPoint x: 76, startPoint y: 40, endPoint x: 2, endPoint y: 40, distance: 74.6
click at [2, 40] on div "Analytics Inbound Inventory Outbound Retail Reports 02:16 PM EDT [DATE] 08/21 L…" at bounding box center [417, 199] width 834 height 399
type input "1436251643636449"
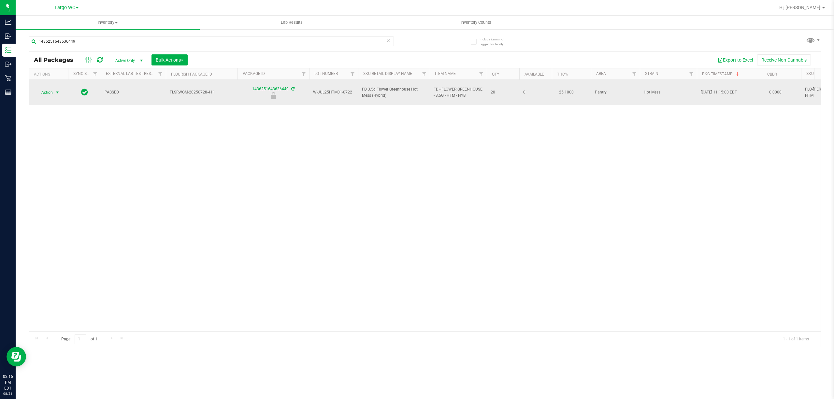
click at [54, 90] on span "select" at bounding box center [57, 92] width 8 height 9
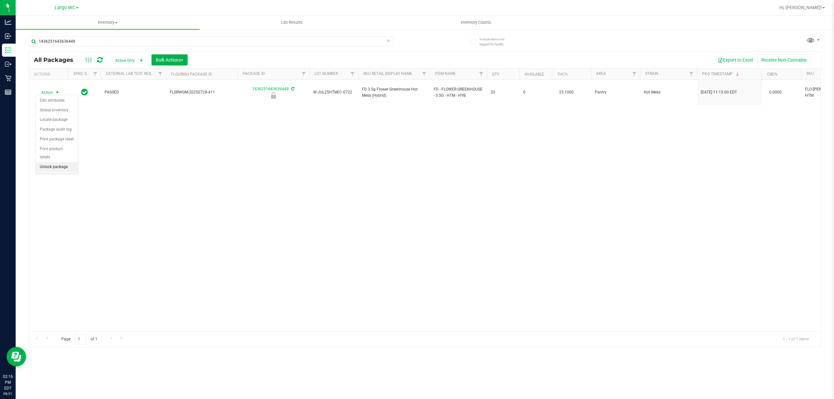
click at [60, 167] on li "Unlock package" at bounding box center [57, 167] width 42 height 10
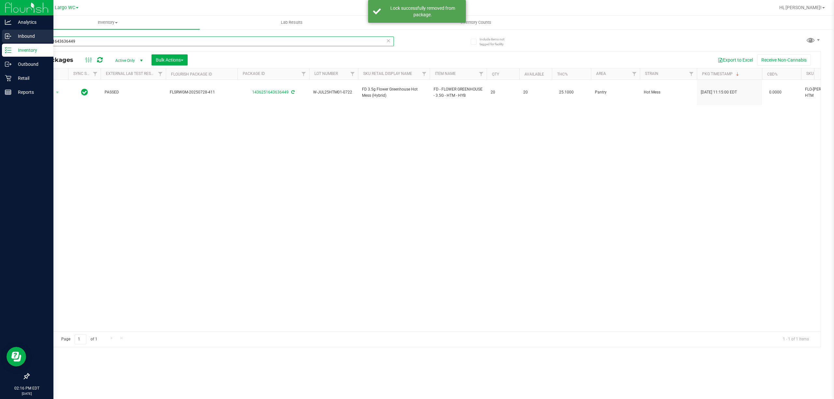
drag, startPoint x: 79, startPoint y: 42, endPoint x: 0, endPoint y: 42, distance: 78.8
click at [0, 42] on div "Analytics Inbound Inventory Outbound Retail Reports 02:16 PM EDT [DATE] 08/21 L…" at bounding box center [417, 199] width 834 height 399
type input "8203667057334063"
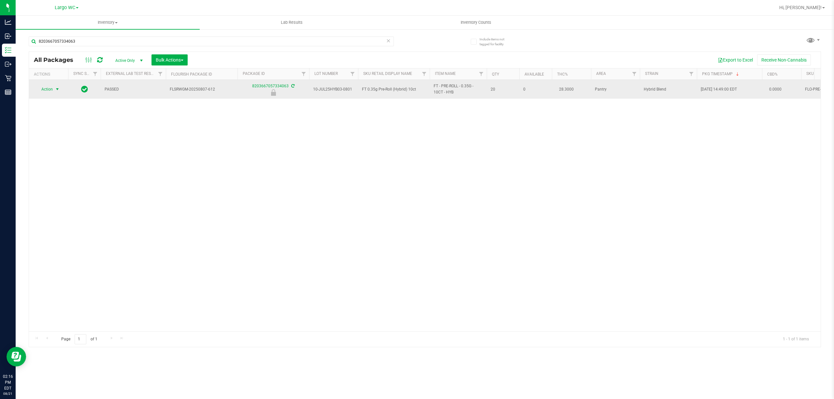
click at [55, 89] on span "select" at bounding box center [57, 89] width 5 height 5
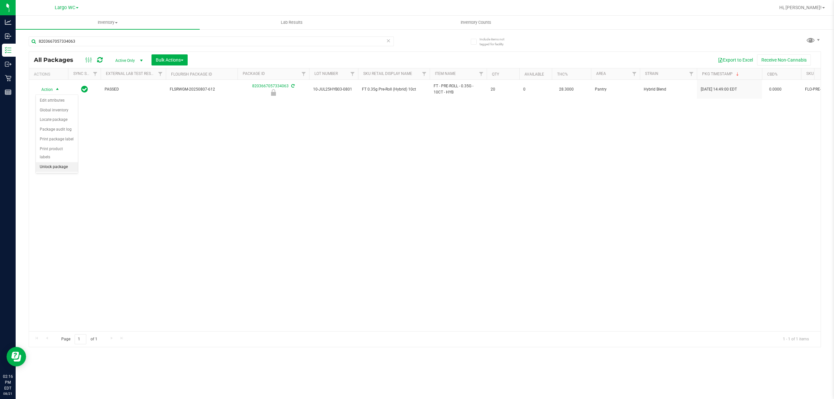
click at [51, 167] on li "Unlock package" at bounding box center [57, 167] width 42 height 10
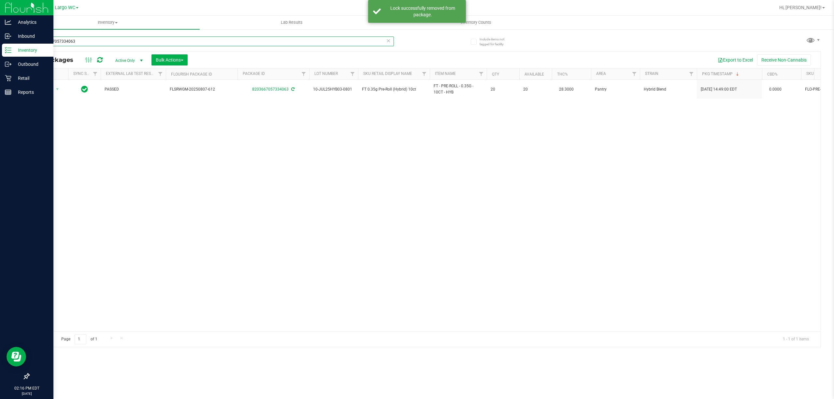
drag, startPoint x: 90, startPoint y: 38, endPoint x: 6, endPoint y: 45, distance: 84.3
click at [6, 45] on div "Analytics Inbound Inventory Outbound Retail Reports 02:16 PM EDT [DATE] 08/21 L…" at bounding box center [417, 199] width 834 height 399
type input "6527040435846330"
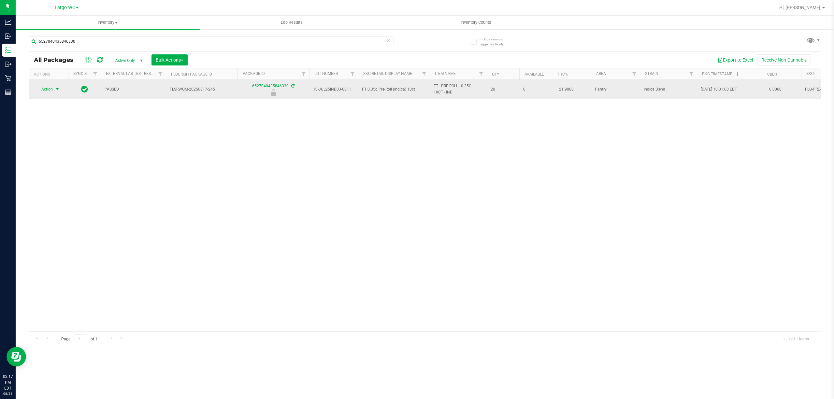
click at [55, 89] on span "select" at bounding box center [57, 89] width 5 height 5
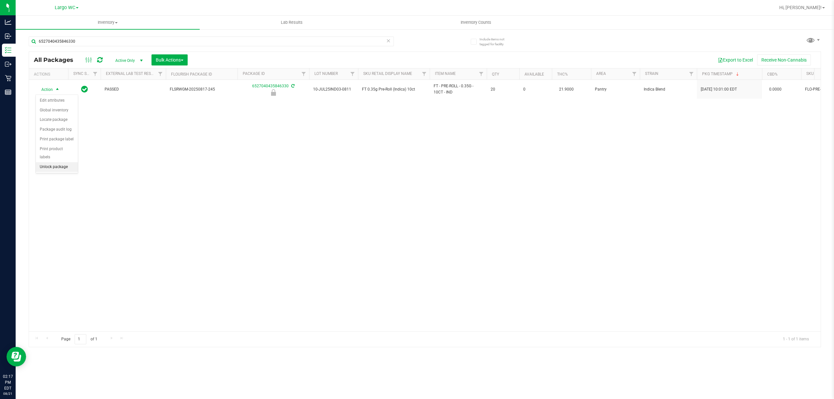
click at [63, 168] on li "Unlock package" at bounding box center [57, 167] width 42 height 10
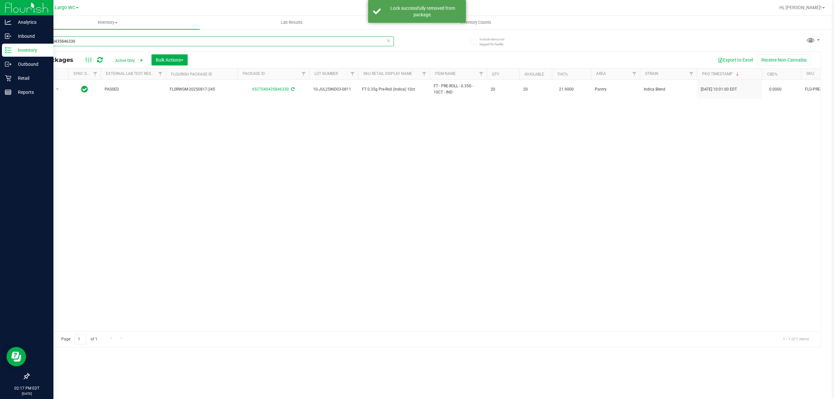
drag, startPoint x: 75, startPoint y: 42, endPoint x: 7, endPoint y: 45, distance: 68.1
click at [7, 45] on div "Analytics Inbound Inventory Outbound Retail Reports 02:17 PM EDT [DATE] 08/21 L…" at bounding box center [417, 199] width 834 height 399
type input "4063218291204994"
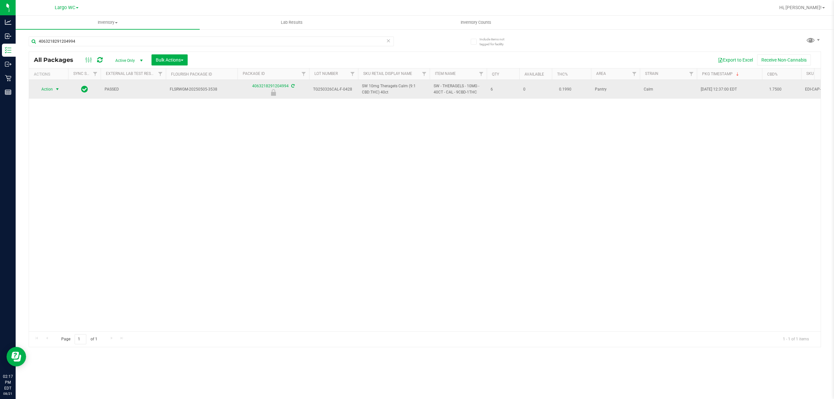
click at [53, 89] on span "select" at bounding box center [57, 89] width 8 height 9
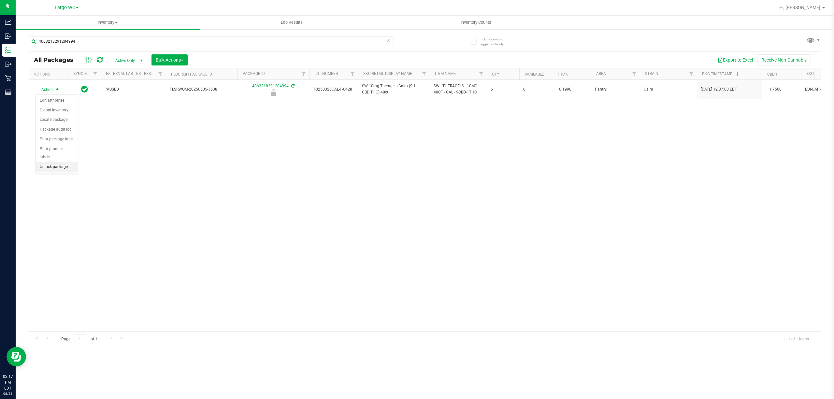
click at [57, 169] on li "Unlock package" at bounding box center [57, 167] width 42 height 10
click at [103, 36] on div "4063218291204994" at bounding box center [227, 41] width 396 height 21
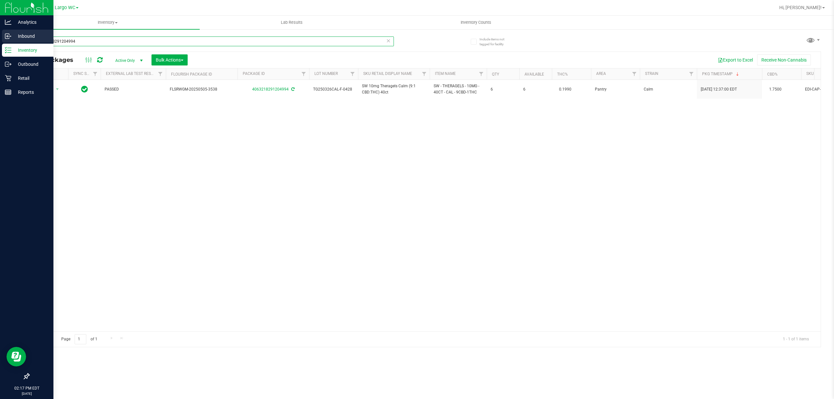
drag, startPoint x: 103, startPoint y: 40, endPoint x: 0, endPoint y: 33, distance: 103.1
click at [0, 33] on div "Analytics Inbound Inventory Outbound Retail Reports 02:17 PM EDT [DATE] 08/21 L…" at bounding box center [417, 199] width 834 height 399
type input "[CREDIT_CARD_NUMBER]"
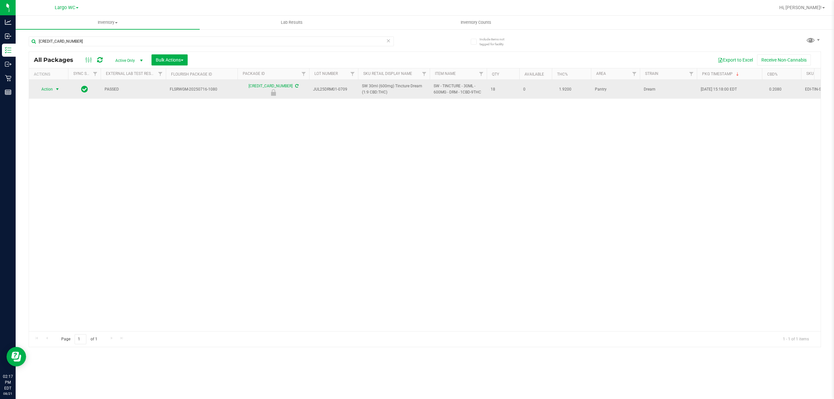
click at [52, 89] on span "Action" at bounding box center [45, 89] width 18 height 9
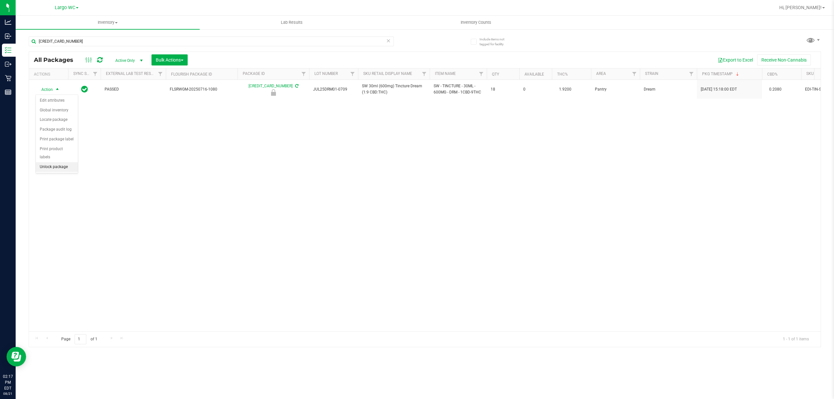
click at [53, 170] on li "Unlock package" at bounding box center [57, 167] width 42 height 10
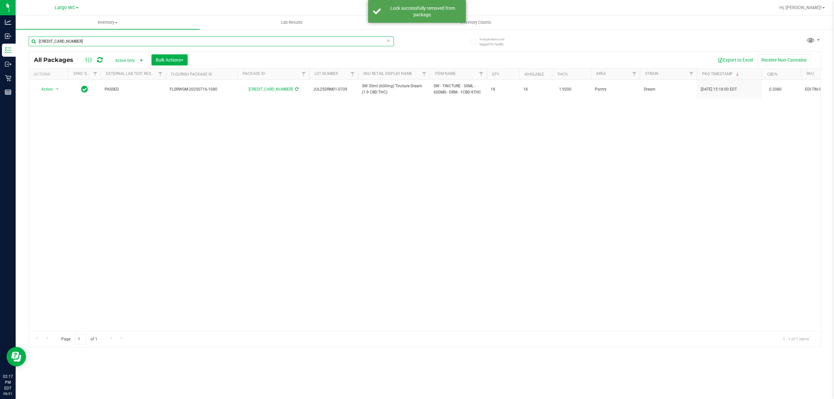
drag, startPoint x: 88, startPoint y: 38, endPoint x: 29, endPoint y: 38, distance: 59.0
click at [29, 38] on input "[CREDIT_CARD_NUMBER]" at bounding box center [211, 41] width 365 height 10
type input "2965321505865422"
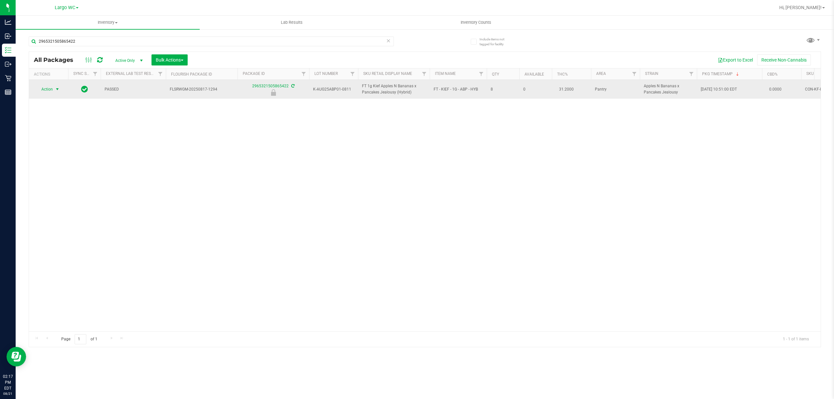
click at [44, 89] on span "Action" at bounding box center [45, 89] width 18 height 9
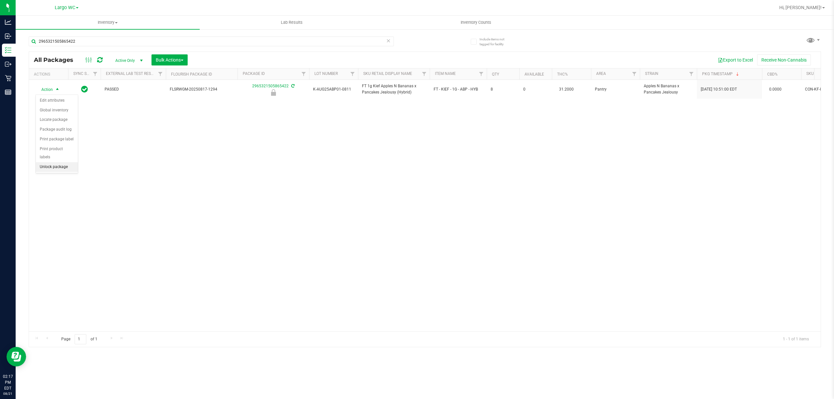
click at [57, 165] on li "Unlock package" at bounding box center [57, 167] width 42 height 10
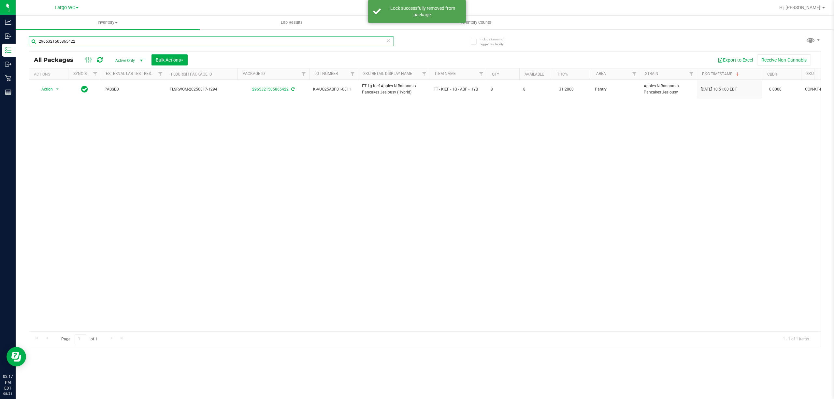
drag, startPoint x: 83, startPoint y: 41, endPoint x: 32, endPoint y: 41, distance: 51.8
click at [32, 41] on input "2965321505865422" at bounding box center [211, 41] width 365 height 10
type input "0485783594467674"
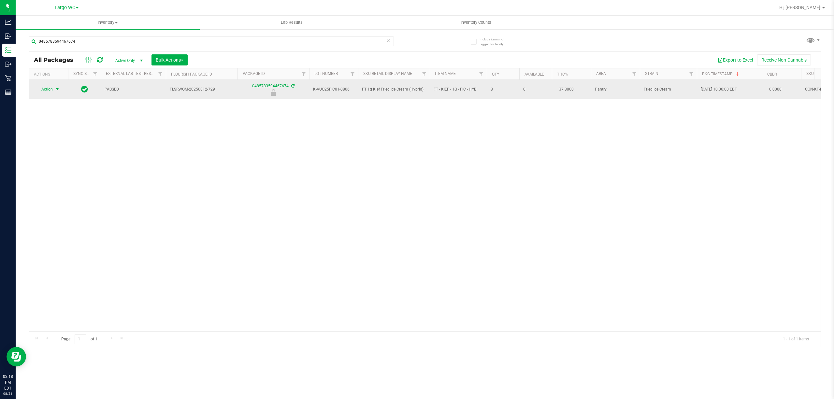
click at [50, 90] on span "Action" at bounding box center [45, 89] width 18 height 9
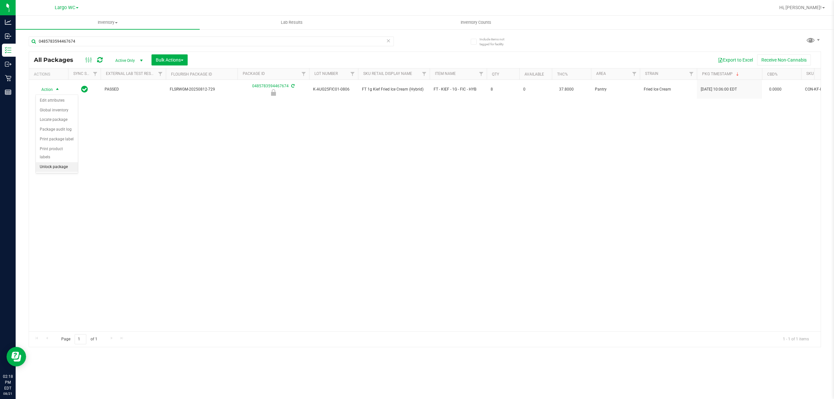
click at [53, 167] on li "Unlock package" at bounding box center [57, 167] width 42 height 10
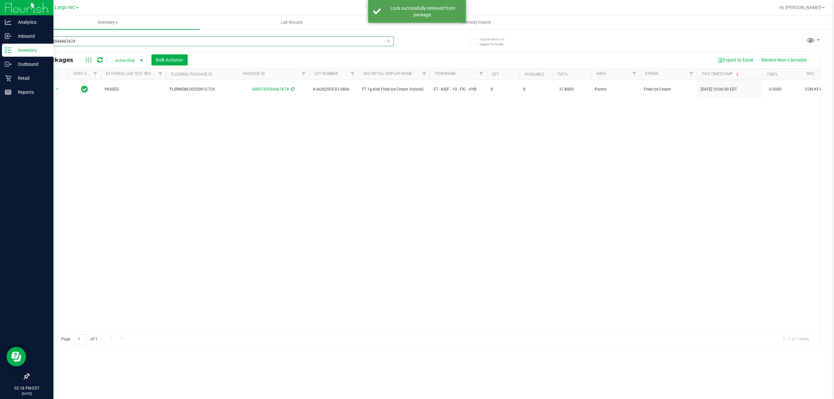
drag, startPoint x: 103, startPoint y: 31, endPoint x: 0, endPoint y: 44, distance: 103.8
click at [0, 44] on div "Analytics Inbound Inventory Outbound Retail Reports 02:18 PM EDT [DATE] 08/21 L…" at bounding box center [417, 199] width 834 height 399
type input "1215759857476099"
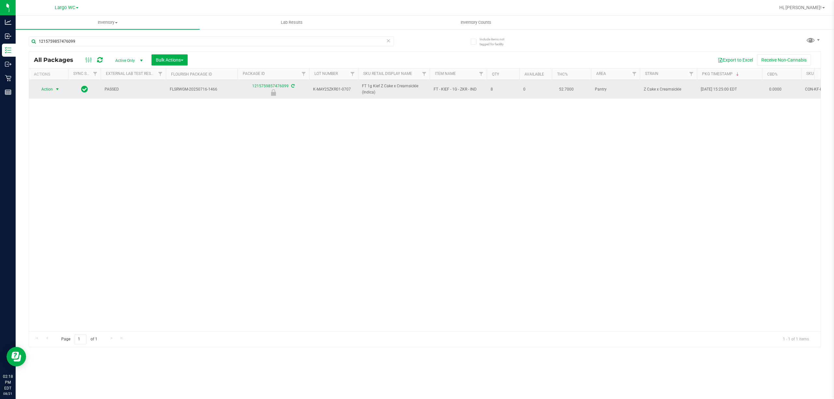
click at [55, 89] on span "select" at bounding box center [57, 89] width 5 height 5
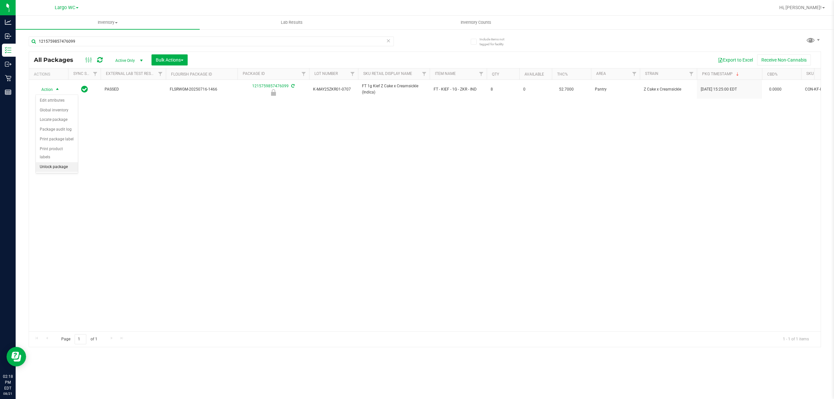
click at [53, 164] on li "Unlock package" at bounding box center [57, 167] width 42 height 10
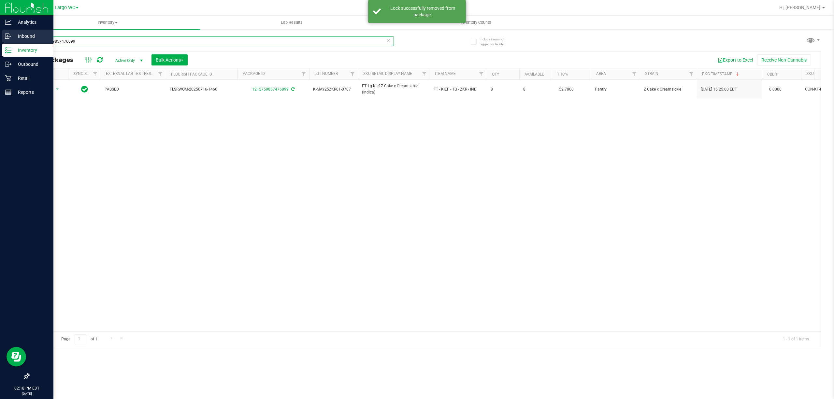
drag, startPoint x: 102, startPoint y: 41, endPoint x: 9, endPoint y: 40, distance: 92.8
click at [9, 40] on div "Analytics Inbound Inventory Outbound Retail Reports 02:18 PM EDT [DATE] 08/21 L…" at bounding box center [417, 199] width 834 height 399
type input "1298952715838984"
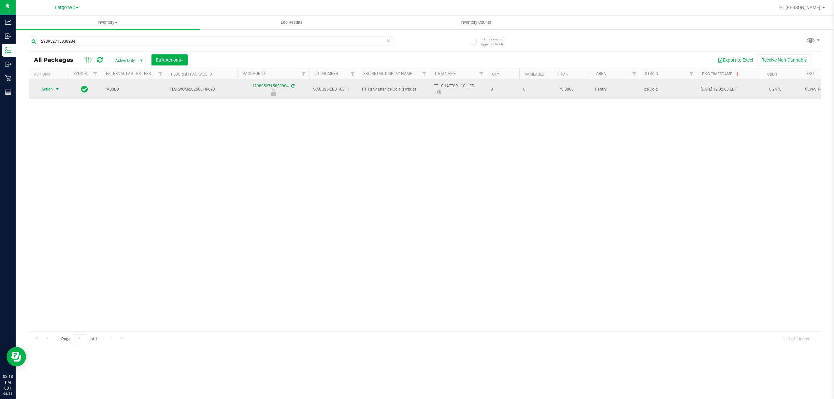
click at [55, 89] on span "select" at bounding box center [57, 89] width 5 height 5
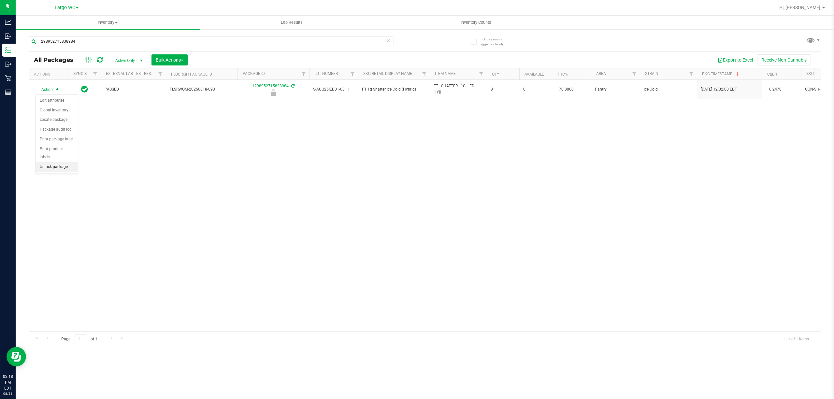
click at [57, 167] on li "Unlock package" at bounding box center [57, 167] width 42 height 10
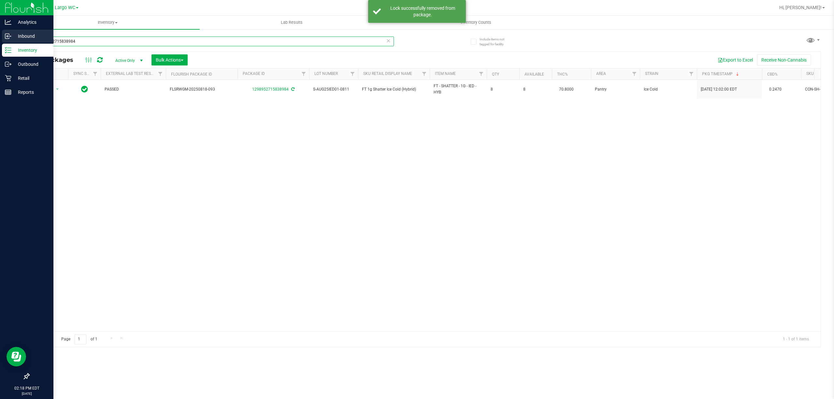
drag, startPoint x: 76, startPoint y: 41, endPoint x: 2, endPoint y: 33, distance: 74.4
click at [2, 33] on div "Analytics Inbound Inventory Outbound Retail Reports 02:18 PM EDT [DATE] 08/21 L…" at bounding box center [417, 199] width 834 height 399
type input "2807415848071089"
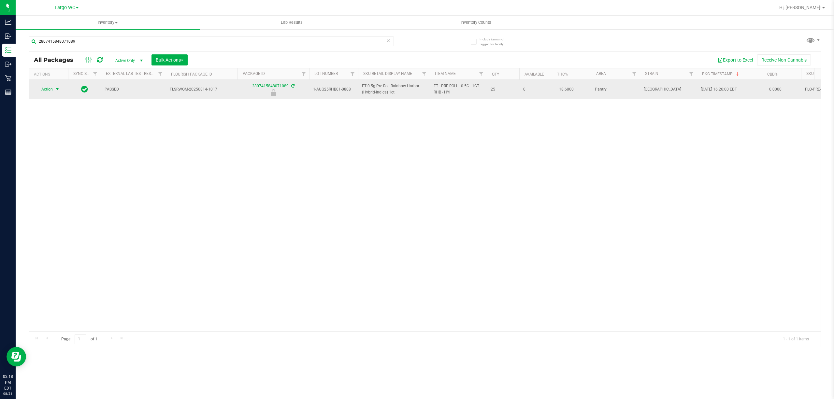
click at [47, 89] on span "Action" at bounding box center [45, 89] width 18 height 9
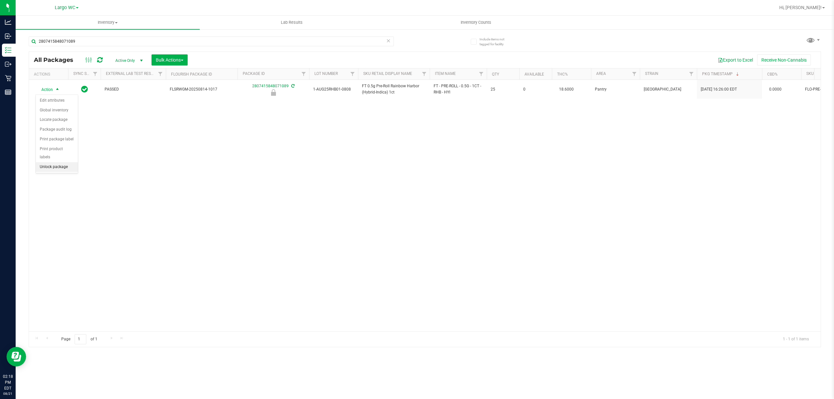
click at [63, 167] on li "Unlock package" at bounding box center [57, 167] width 42 height 10
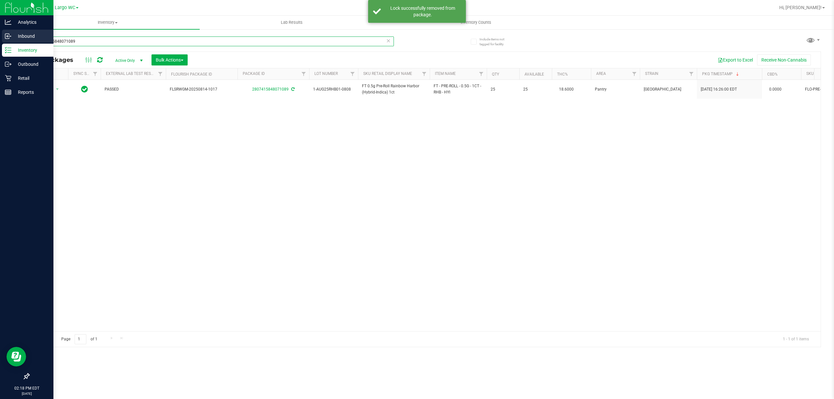
drag, startPoint x: 89, startPoint y: 46, endPoint x: 0, endPoint y: 39, distance: 89.5
click at [0, 39] on div "Analytics Inbound Inventory Outbound Retail Reports 02:18 PM EDT [DATE] 08/21 L…" at bounding box center [417, 199] width 834 height 399
type input "8999408149147462"
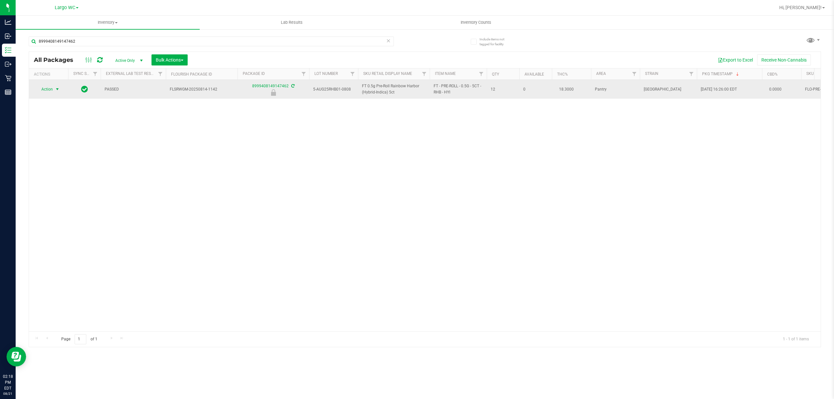
click at [53, 90] on span "Action" at bounding box center [45, 89] width 18 height 9
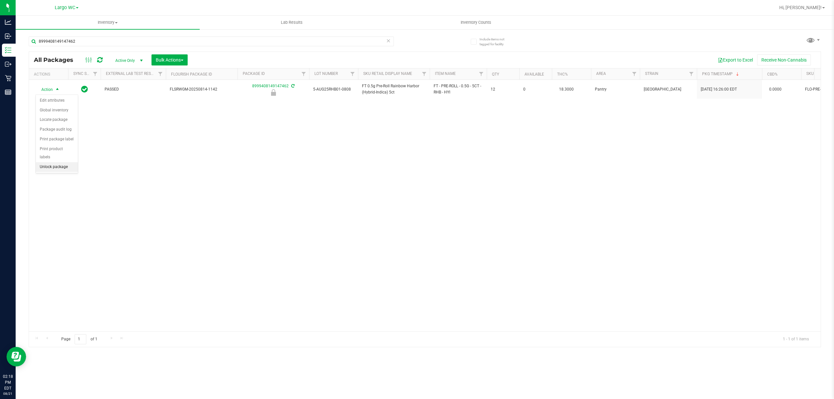
click at [67, 170] on li "Unlock package" at bounding box center [57, 167] width 42 height 10
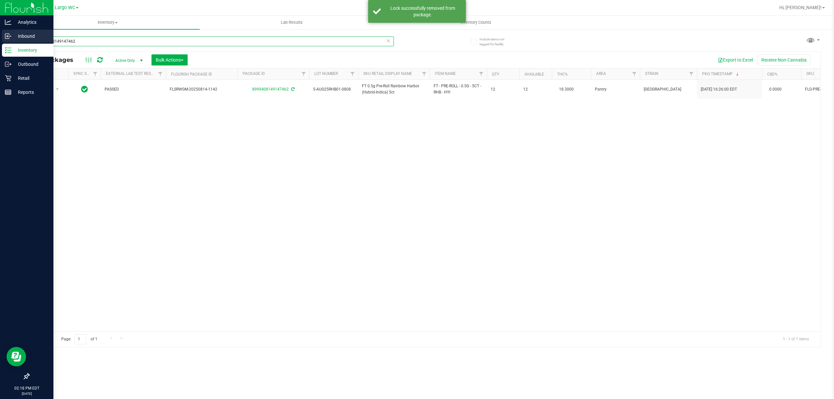
drag, startPoint x: 79, startPoint y: 42, endPoint x: 4, endPoint y: 42, distance: 74.9
click at [4, 42] on div "Analytics Inbound Inventory Outbound Retail Reports 02:18 PM EDT [DATE] 08/21 L…" at bounding box center [417, 199] width 834 height 399
type input "6077902395067501"
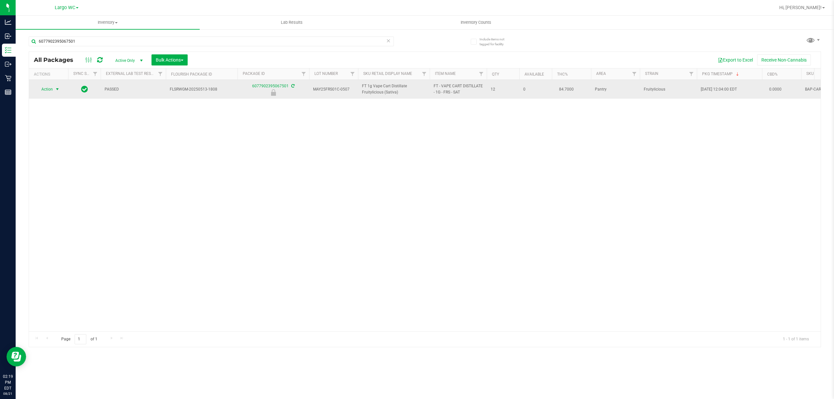
click at [58, 90] on span "select" at bounding box center [57, 89] width 5 height 5
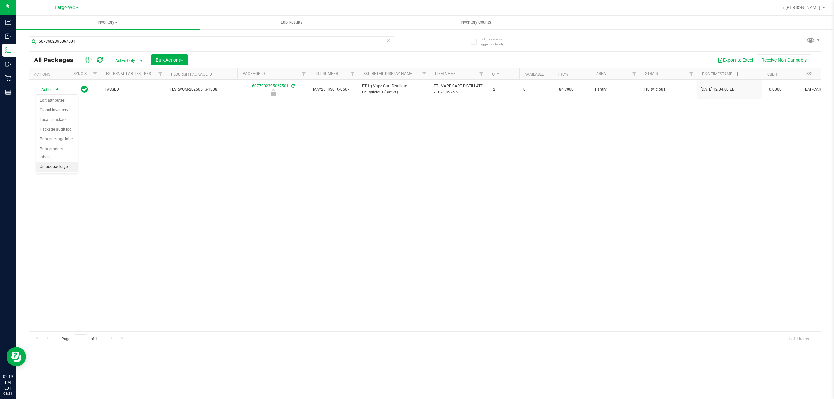
click at [59, 167] on li "Unlock package" at bounding box center [57, 167] width 42 height 10
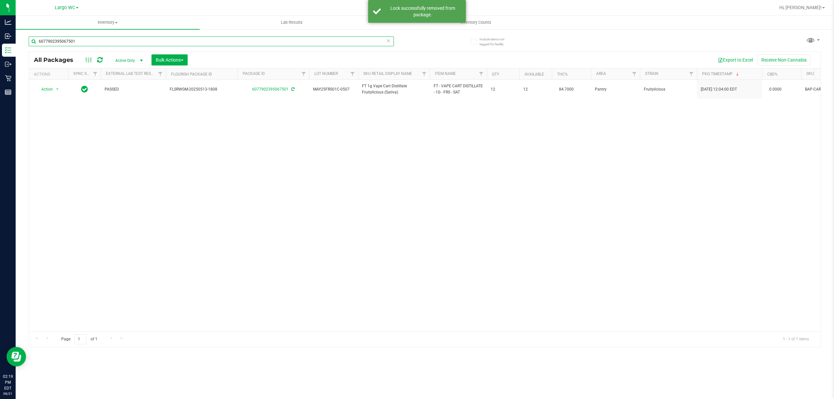
drag, startPoint x: 106, startPoint y: 41, endPoint x: 22, endPoint y: 41, distance: 83.4
click at [22, 41] on div "Include items not tagged for facility 6077902395067501 All Packages Active Only…" at bounding box center [425, 128] width 818 height 199
type input "1356129016563369"
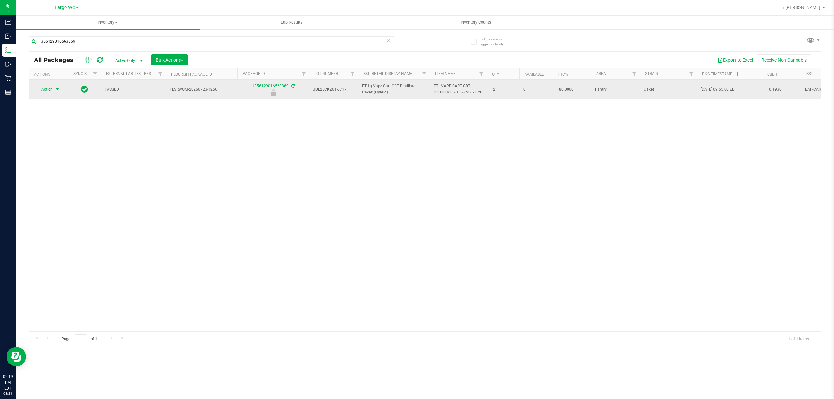
click at [48, 89] on span "Action" at bounding box center [45, 89] width 18 height 9
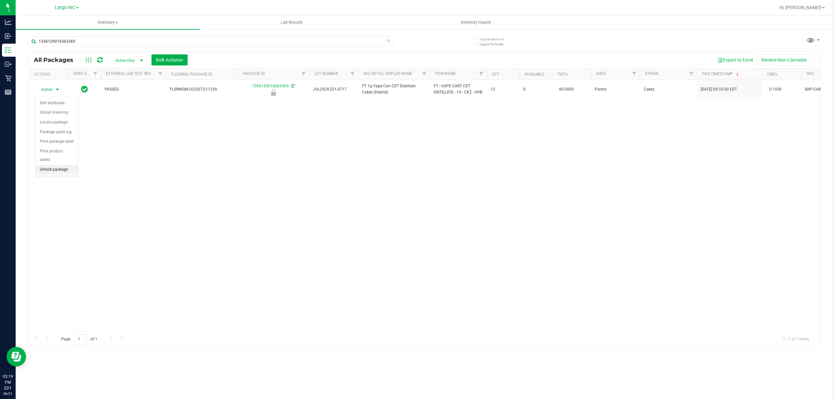
click at [67, 169] on li "Unlock package" at bounding box center [57, 170] width 42 height 10
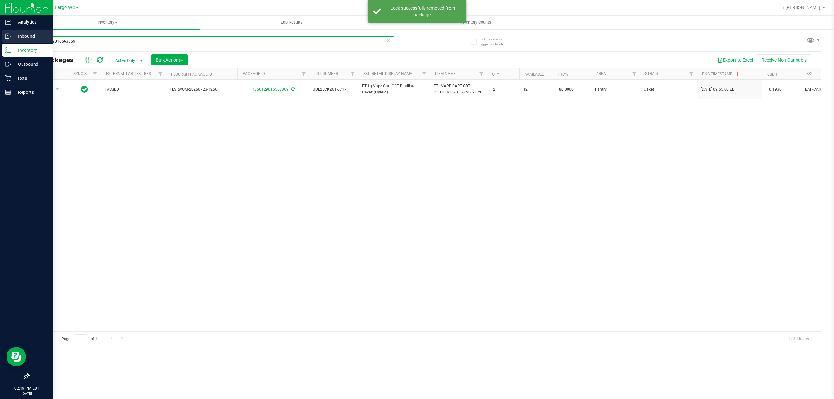
drag, startPoint x: 90, startPoint y: 40, endPoint x: 0, endPoint y: 41, distance: 89.9
click at [0, 41] on div "Analytics Inbound Inventory Outbound Retail Reports 02:19 PM EDT [DATE] 08/21 L…" at bounding box center [417, 199] width 834 height 399
type input "0832586810291930"
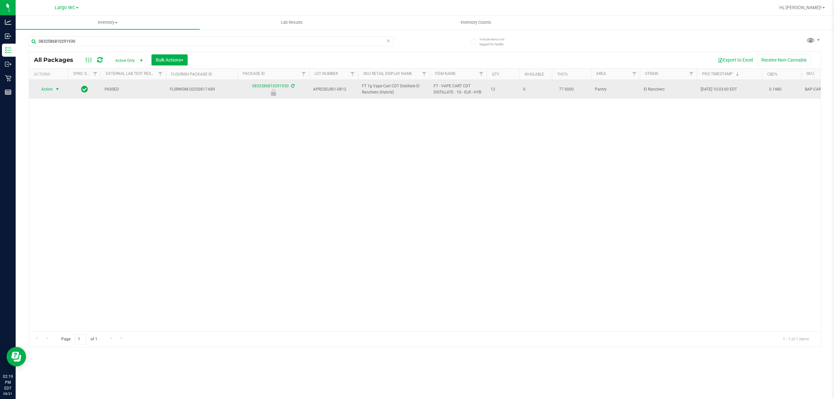
click at [57, 89] on span "select" at bounding box center [57, 89] width 5 height 5
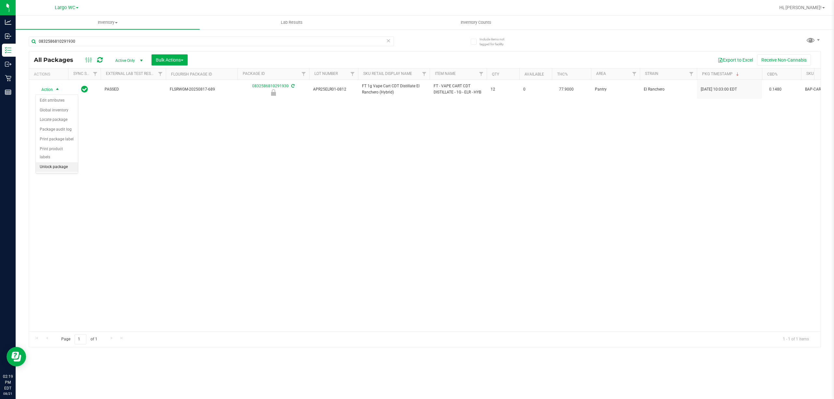
click at [54, 168] on li "Unlock package" at bounding box center [57, 167] width 42 height 10
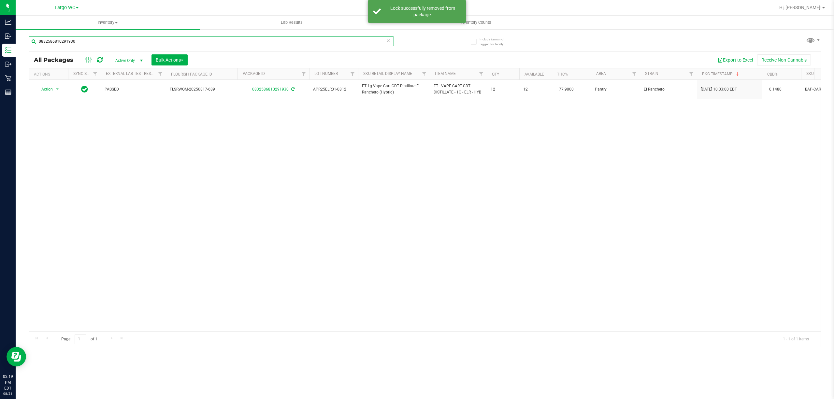
drag, startPoint x: 84, startPoint y: 44, endPoint x: 30, endPoint y: 41, distance: 53.5
click at [30, 41] on input "0832586810291930" at bounding box center [211, 41] width 365 height 10
type input "0326840372830874"
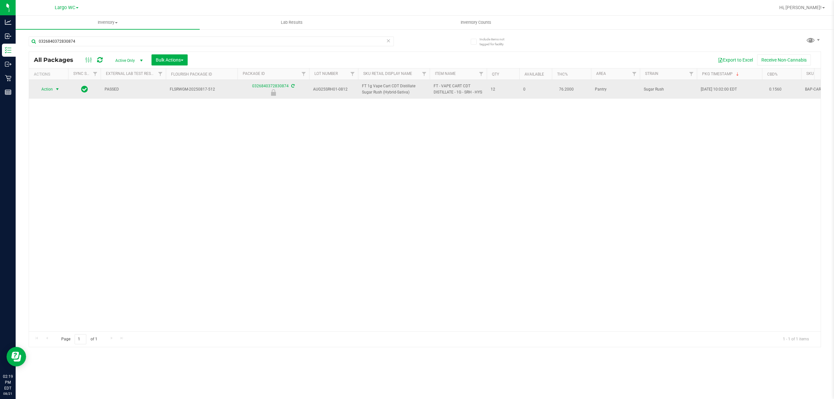
click at [51, 90] on span "Action" at bounding box center [45, 89] width 18 height 9
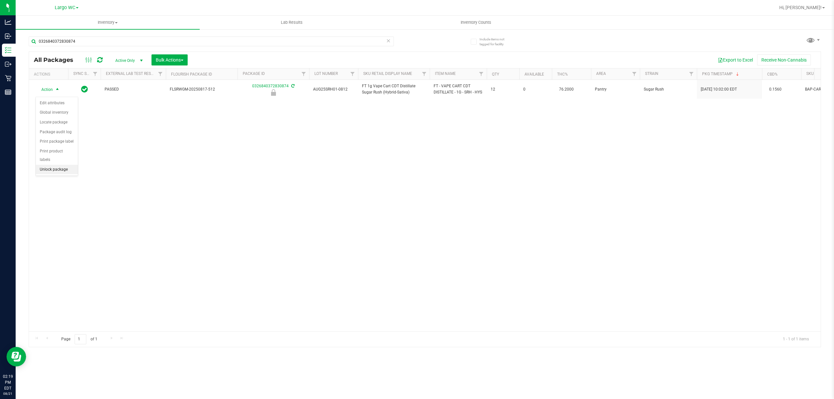
click at [51, 171] on li "Unlock package" at bounding box center [57, 170] width 42 height 10
click at [113, 160] on div "Action Action Adjust qty Create package Edit attributes Global inventory Locate…" at bounding box center [425, 205] width 792 height 251
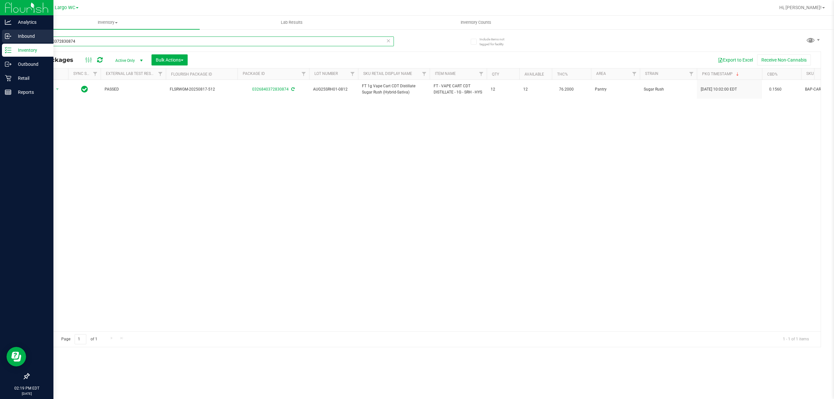
drag, startPoint x: 109, startPoint y: 43, endPoint x: 10, endPoint y: 42, distance: 99.7
click at [10, 42] on div "Analytics Inbound Inventory Outbound Retail Reports 02:19 PM EDT [DATE] 08/21 L…" at bounding box center [417, 199] width 834 height 399
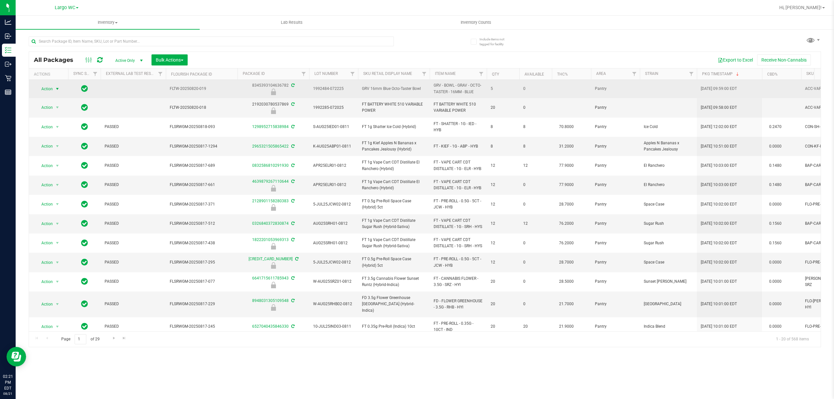
click at [57, 89] on span "select" at bounding box center [57, 88] width 5 height 5
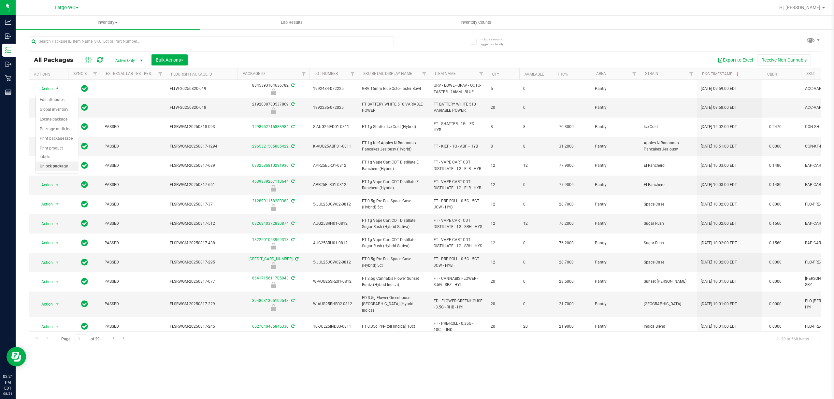
click at [48, 166] on li "Unlock package" at bounding box center [57, 167] width 42 height 10
